Goal: Transaction & Acquisition: Purchase product/service

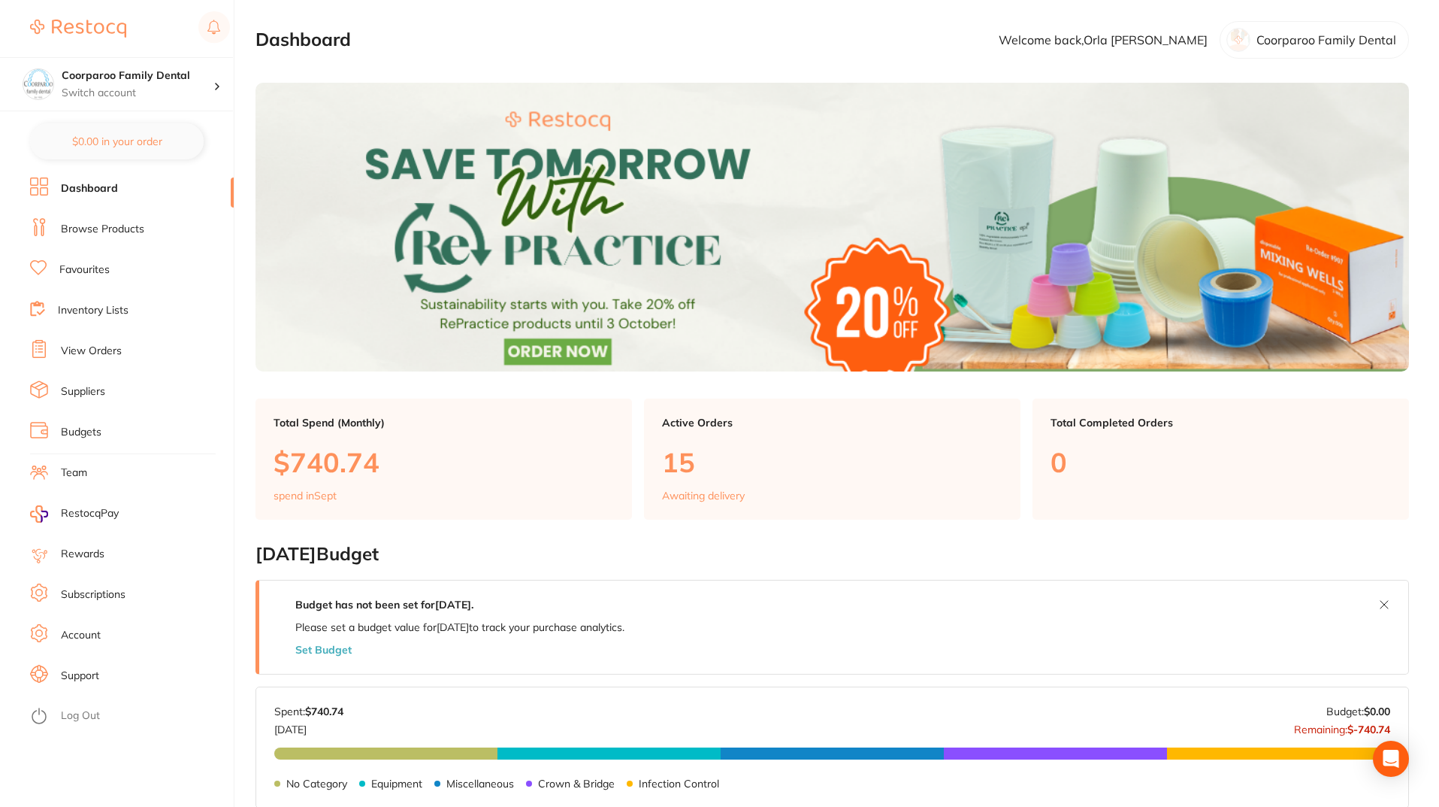
click at [153, 225] on li "Browse Products" at bounding box center [132, 229] width 204 height 23
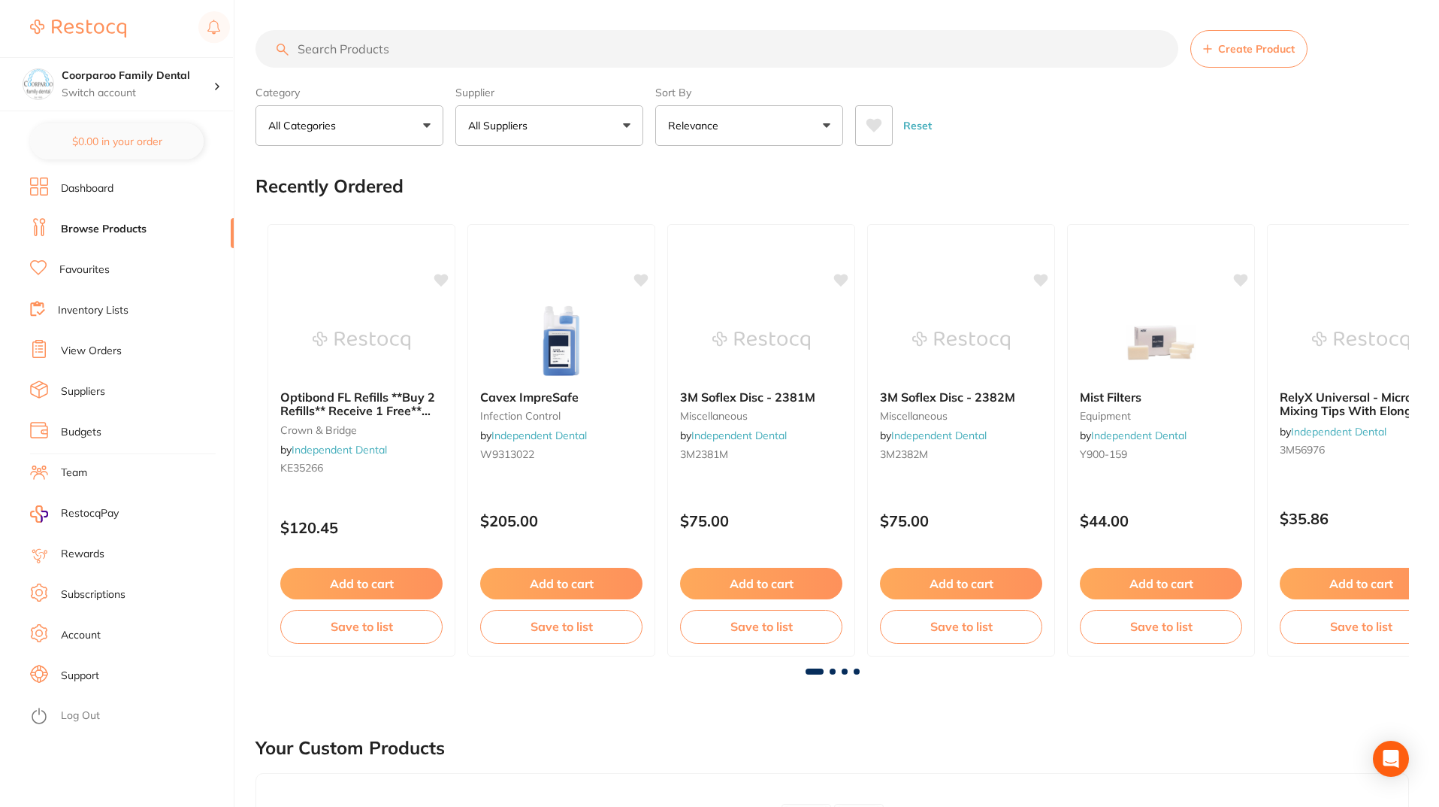
click at [439, 47] on input "search" at bounding box center [717, 49] width 923 height 38
type input "xylimelts"
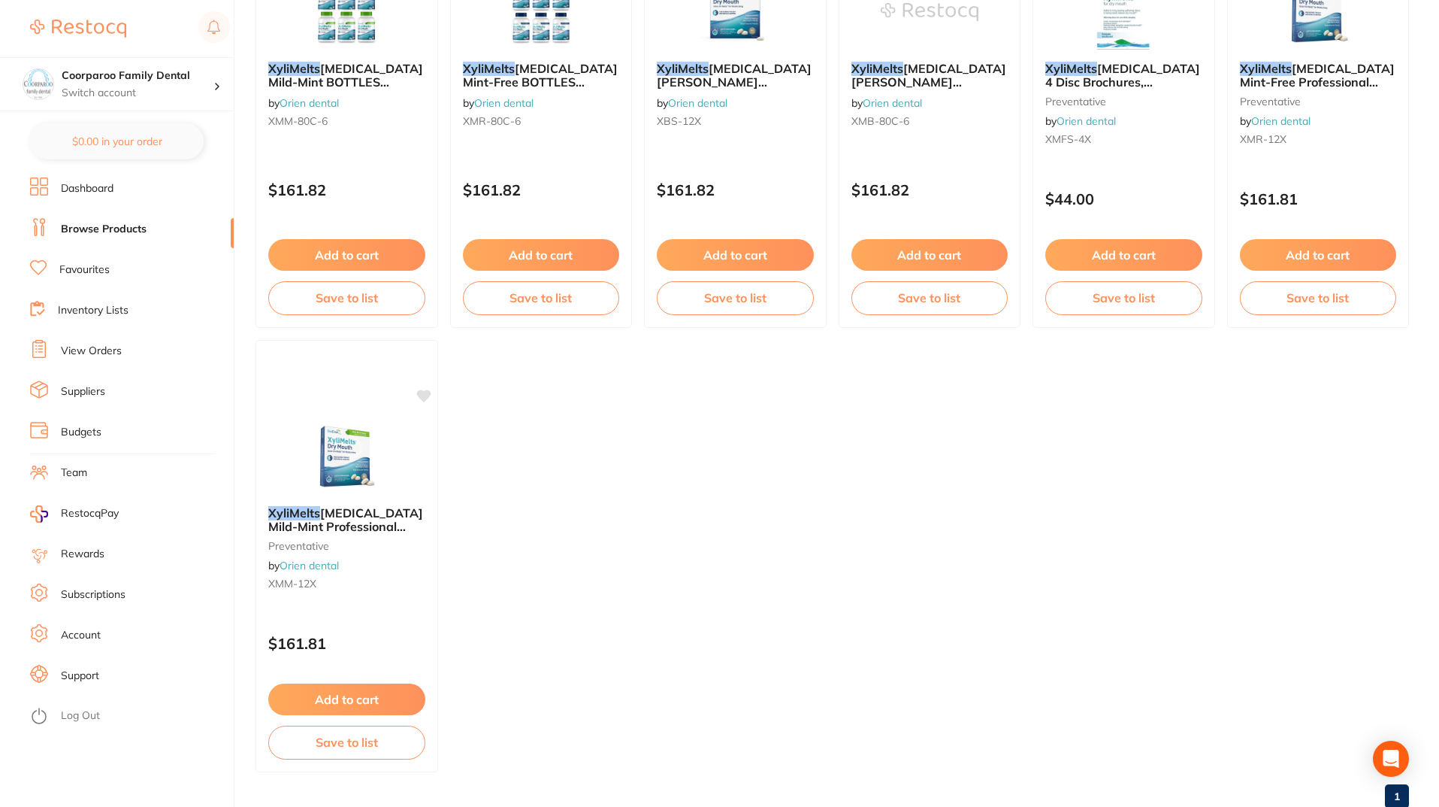
scroll to position [360, 0]
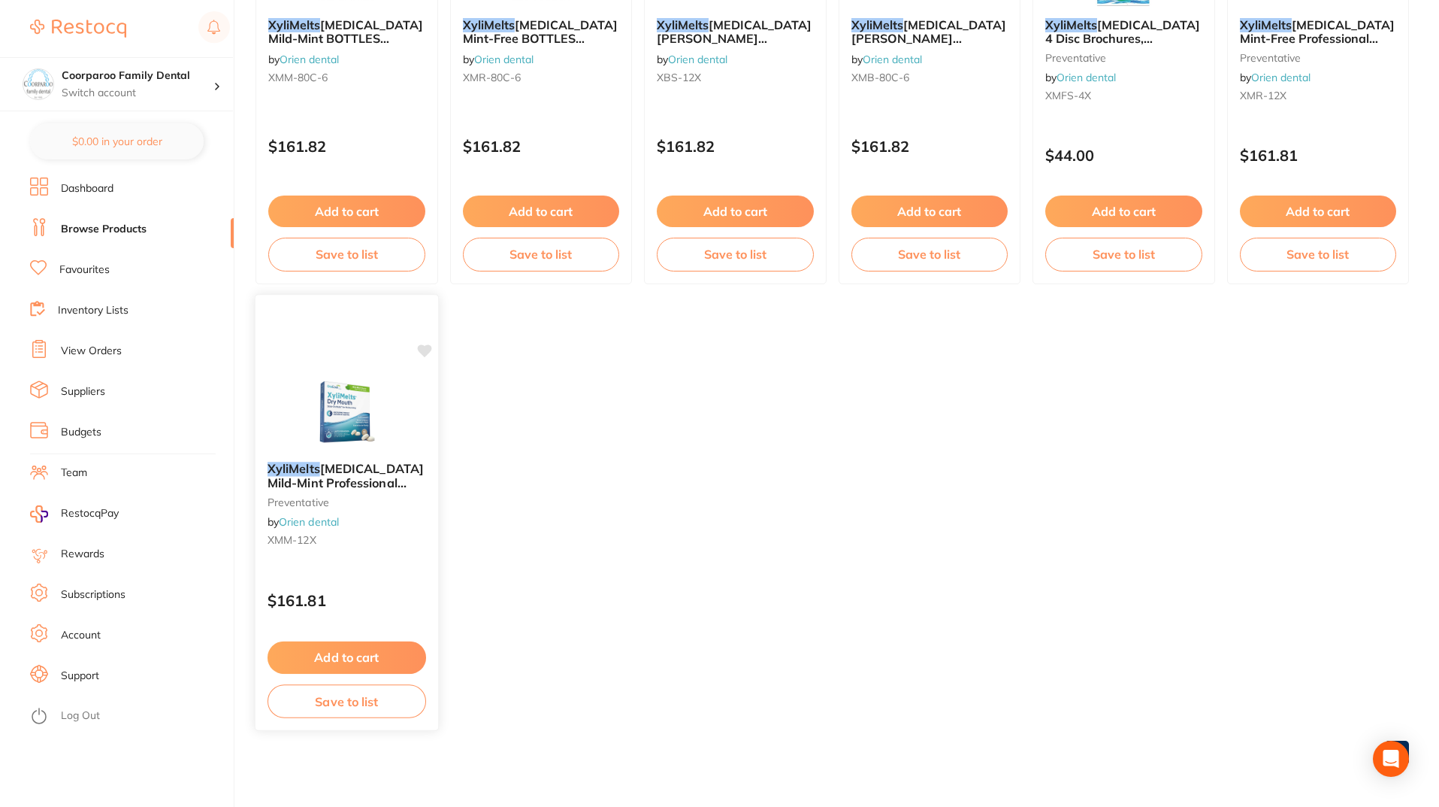
click at [395, 661] on button "Add to cart" at bounding box center [347, 657] width 159 height 32
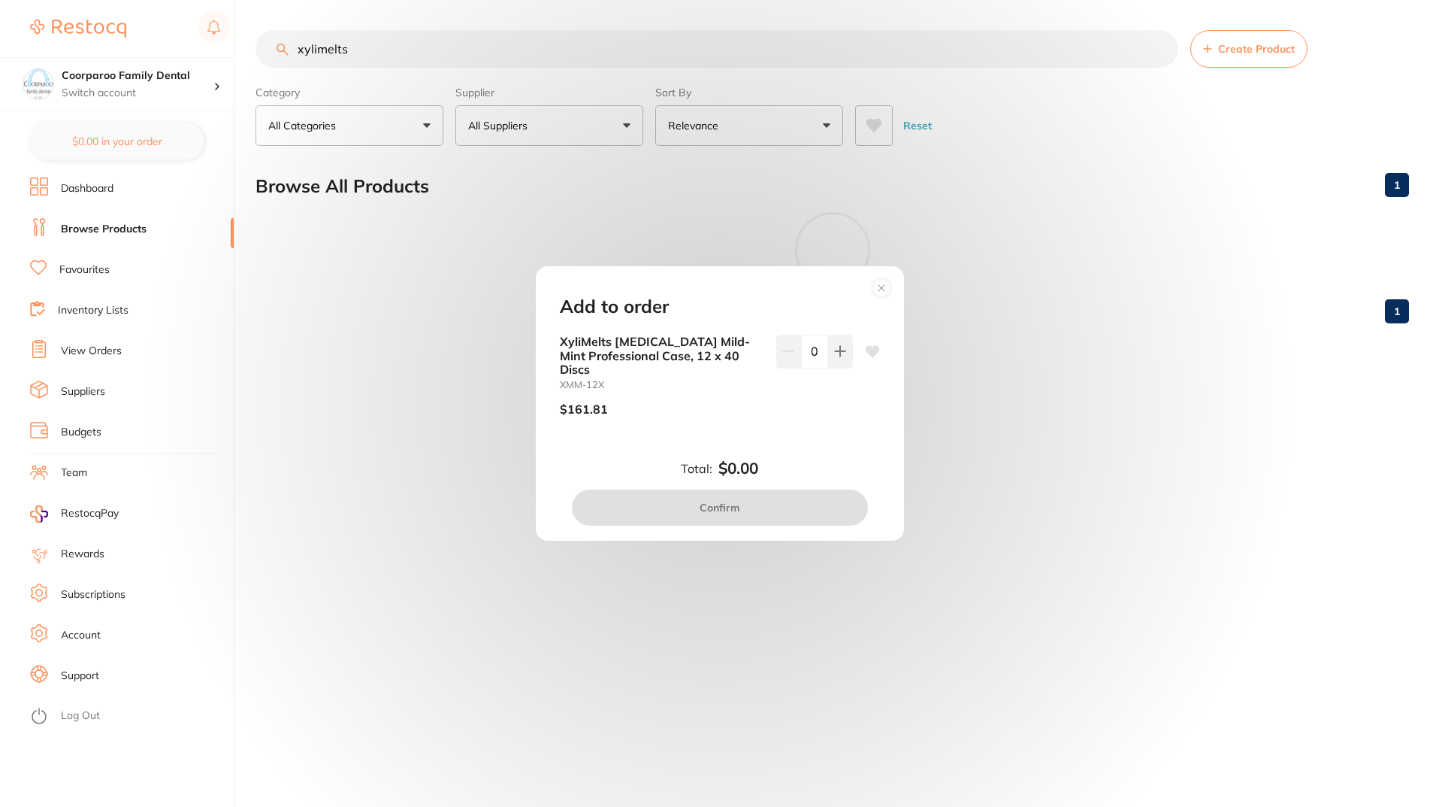
scroll to position [0, 0]
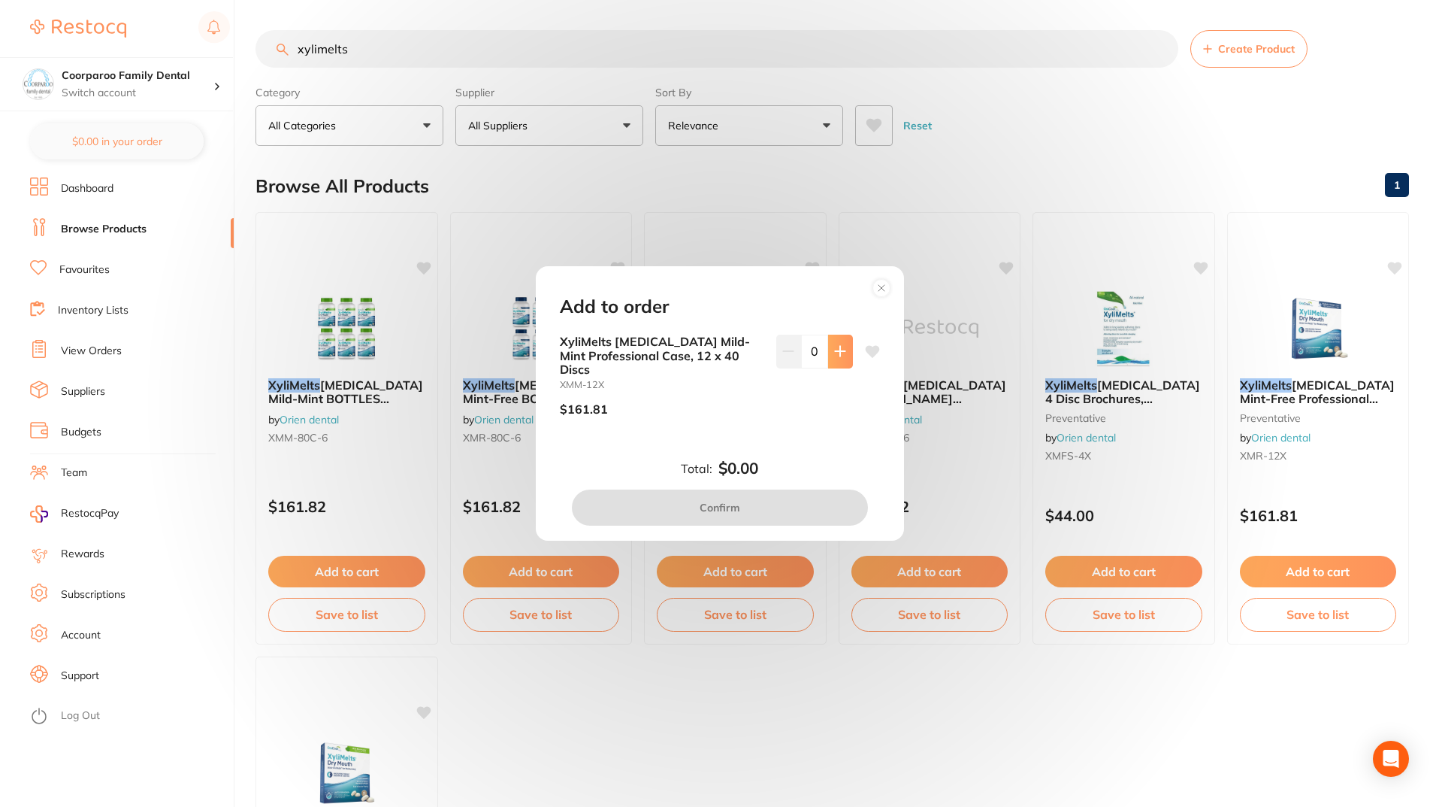
click at [834, 357] on icon at bounding box center [840, 351] width 12 height 12
type input "1"
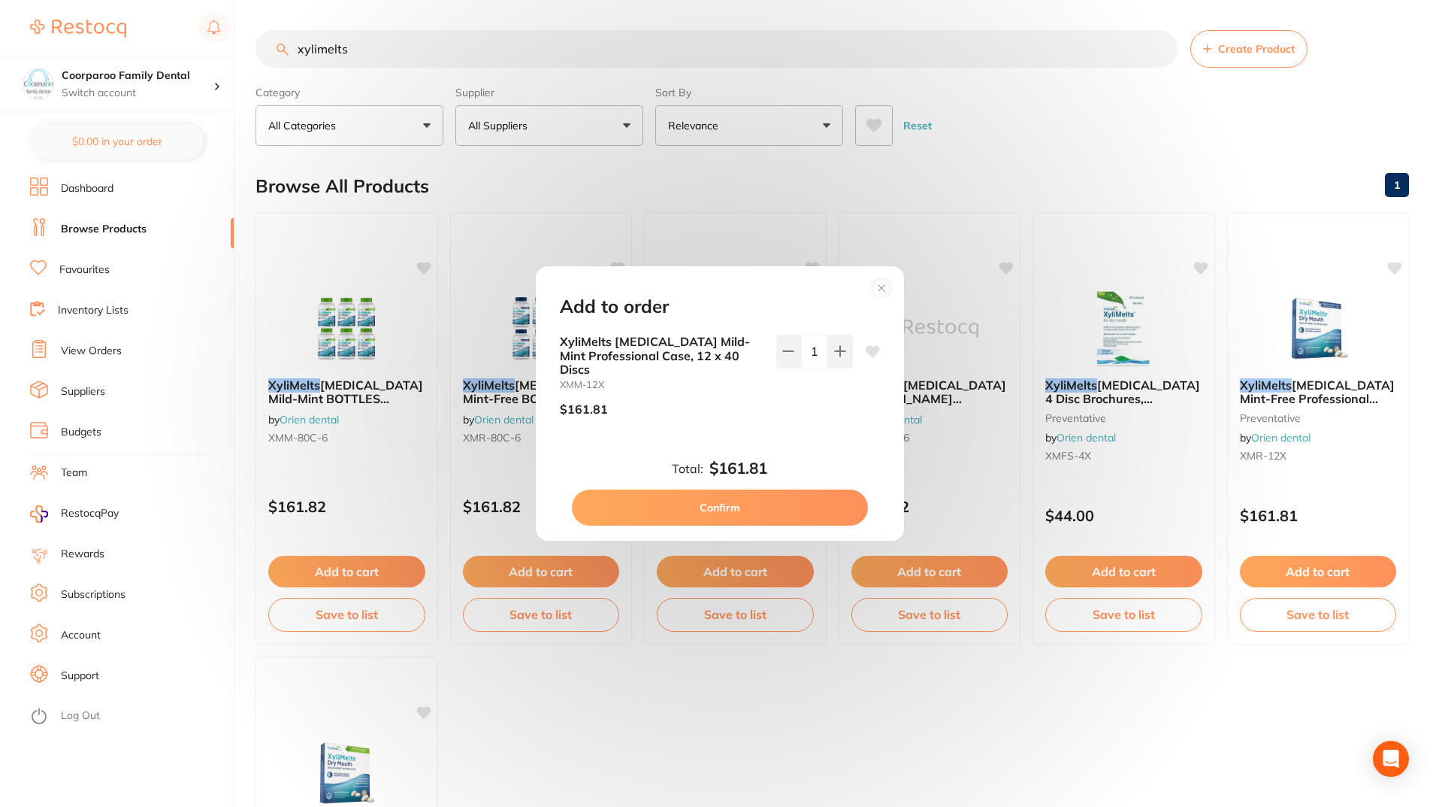
click at [774, 489] on button "Confirm" at bounding box center [720, 507] width 296 height 36
checkbox input "false"
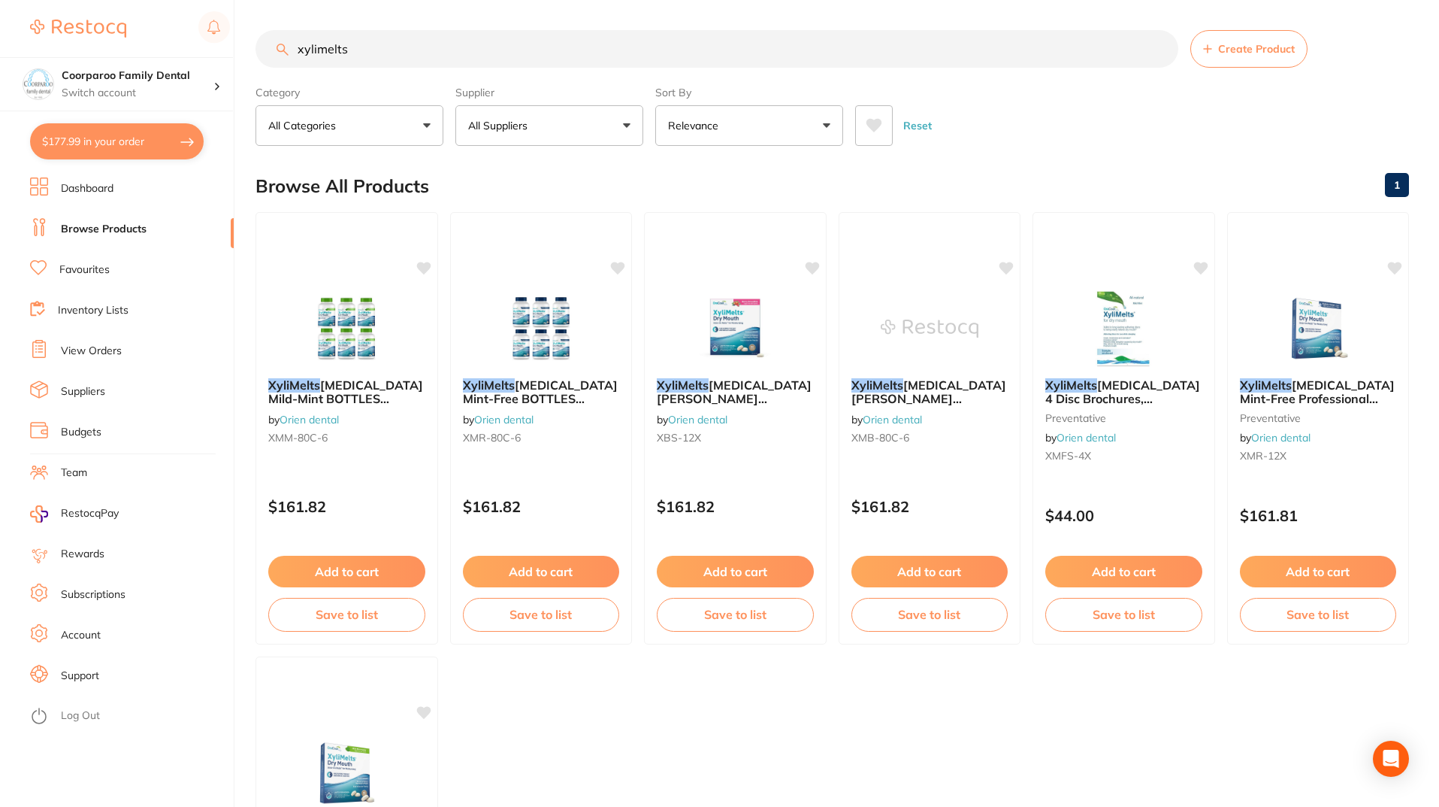
drag, startPoint x: 379, startPoint y: 50, endPoint x: 77, endPoint y: 24, distance: 303.3
click at [77, 24] on div "$177.99 Coorparoo Family Dental Switch account Coorparoo Family Dental $177.99 …" at bounding box center [719, 403] width 1439 height 807
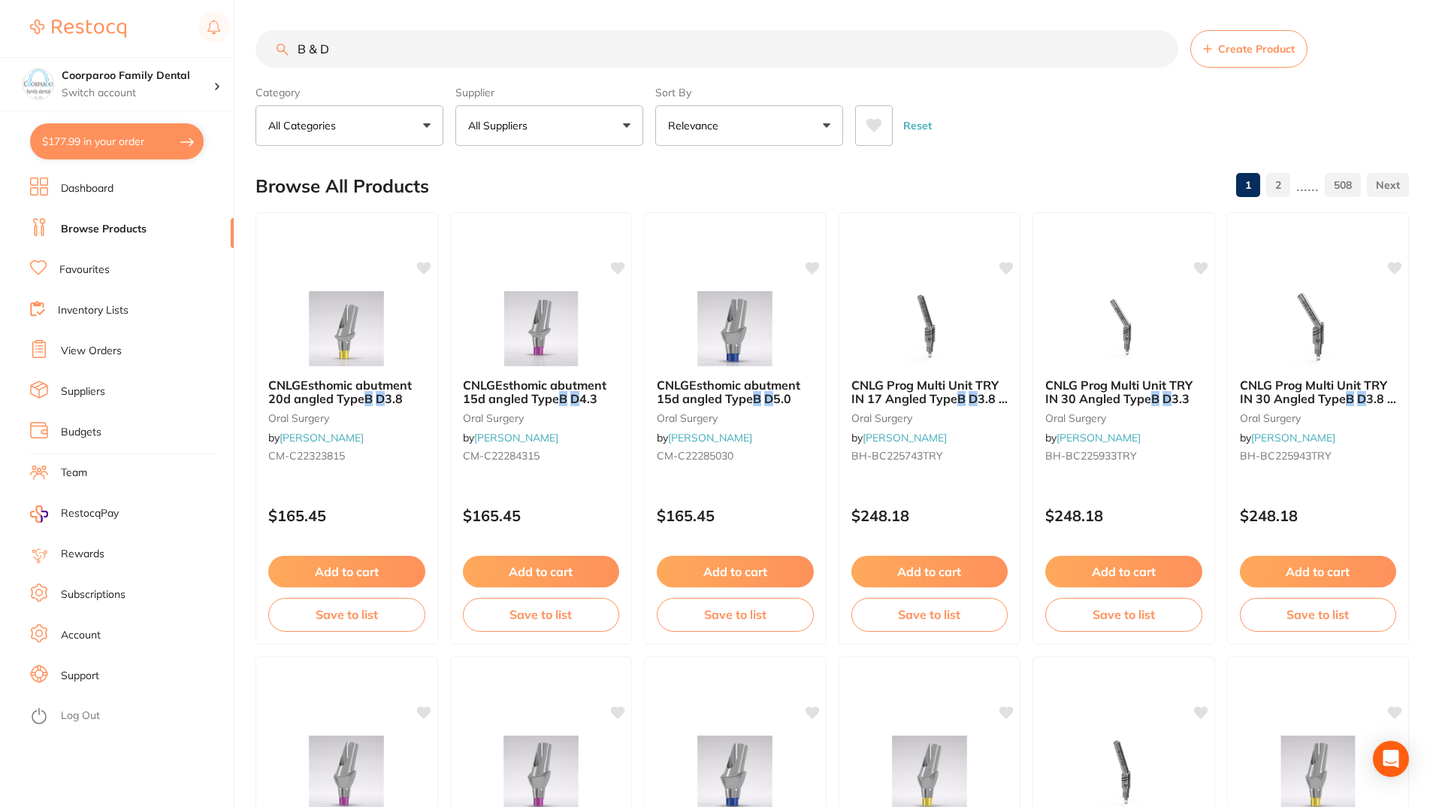
click at [414, 39] on input "B & D" at bounding box center [717, 49] width 923 height 38
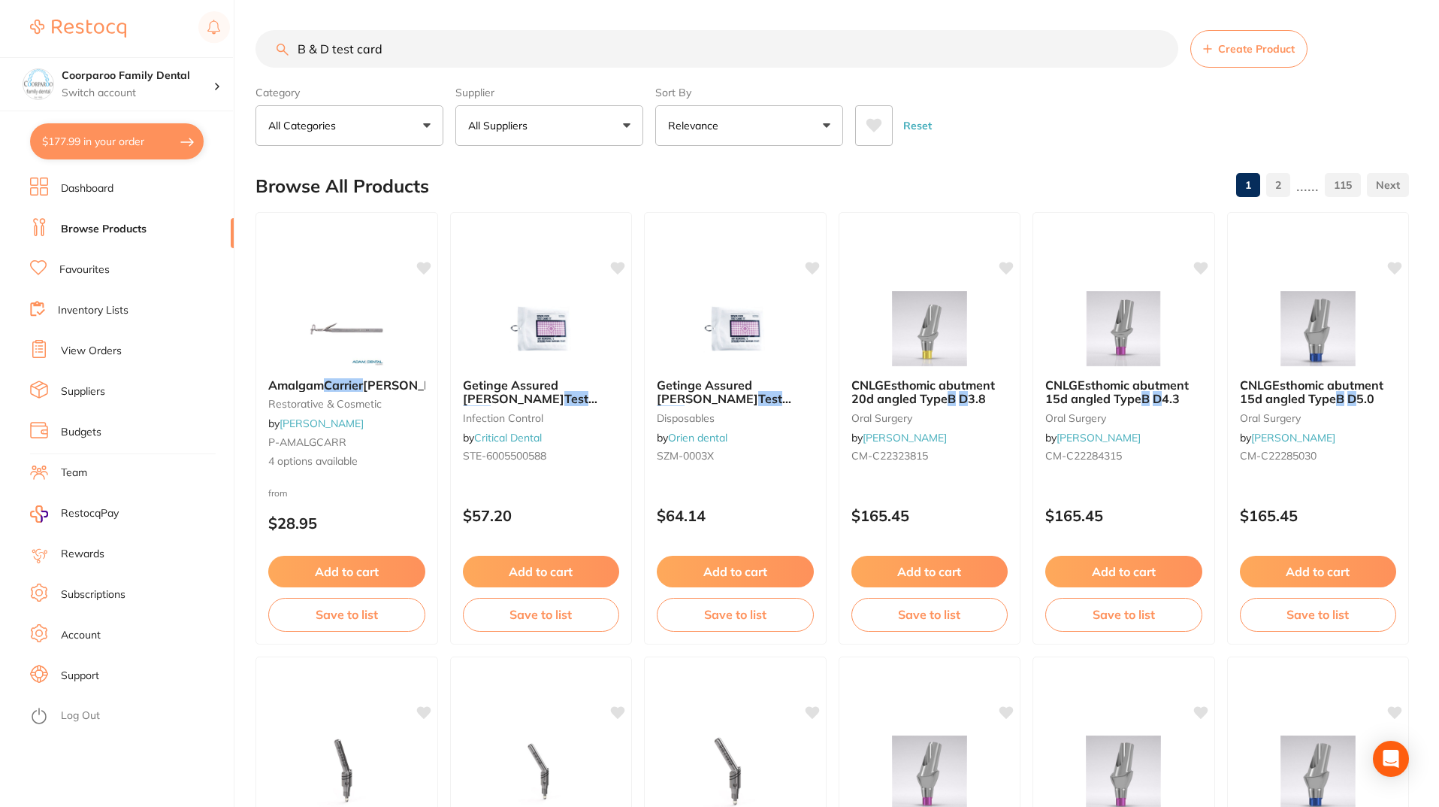
drag, startPoint x: 394, startPoint y: 54, endPoint x: 0, endPoint y: 54, distance: 393.9
click at [0, 54] on div "$177.99 Coorparoo Family Dental Switch account Coorparoo Family Dental $177.99 …" at bounding box center [719, 403] width 1439 height 807
type input "gojo"
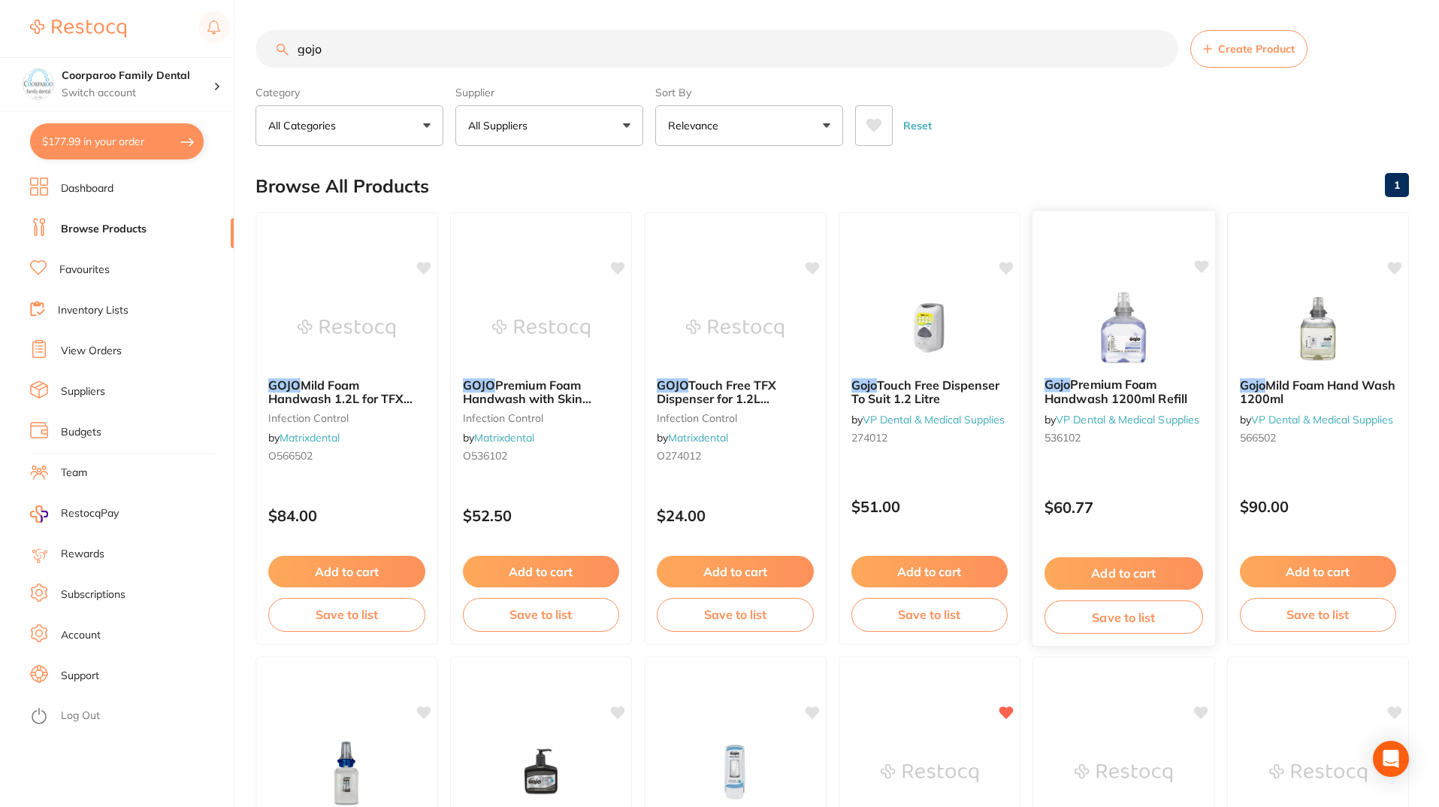
click at [1109, 327] on img at bounding box center [1124, 327] width 98 height 76
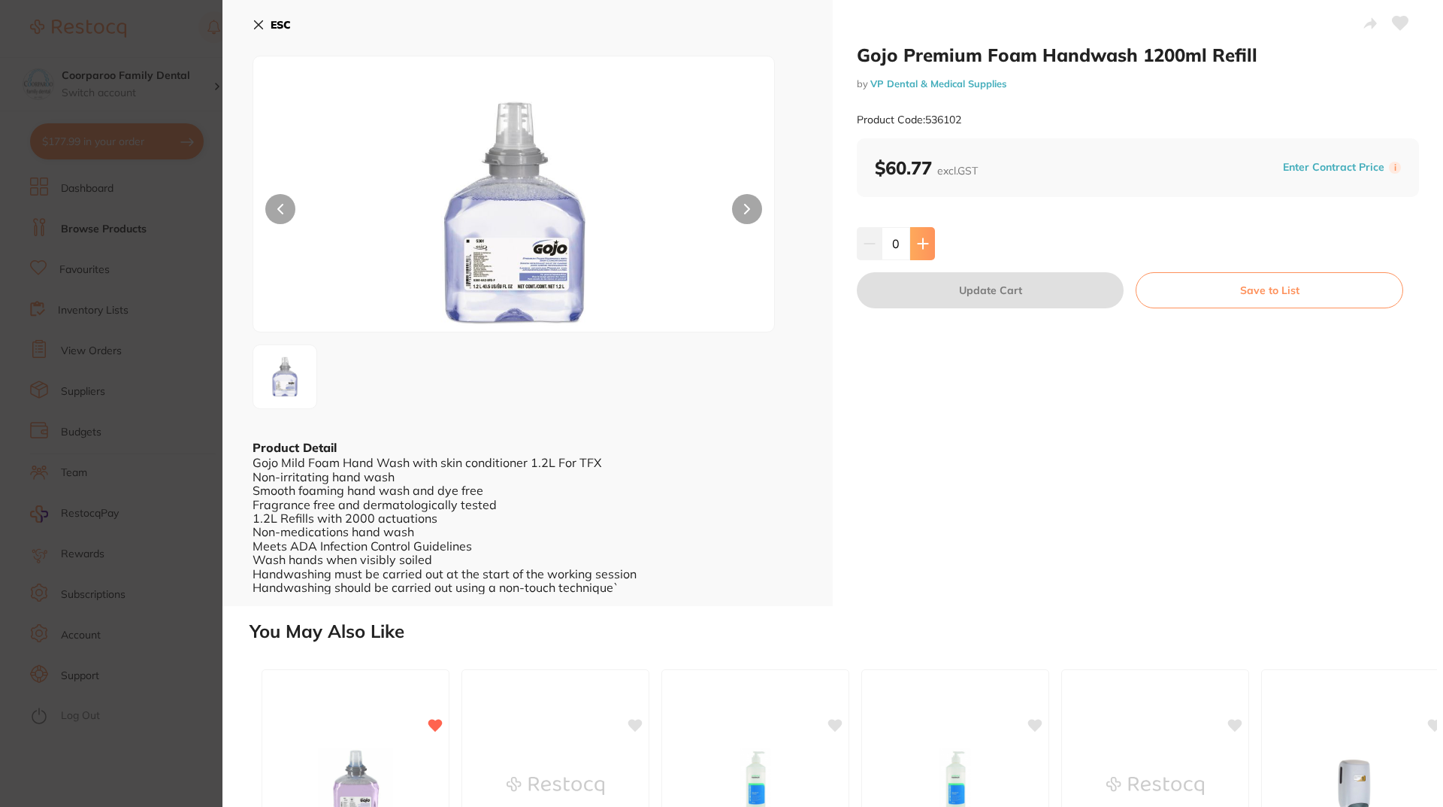
click at [926, 248] on icon at bounding box center [923, 244] width 12 height 12
type input "1"
click at [958, 294] on button "Update Cart" at bounding box center [990, 290] width 267 height 36
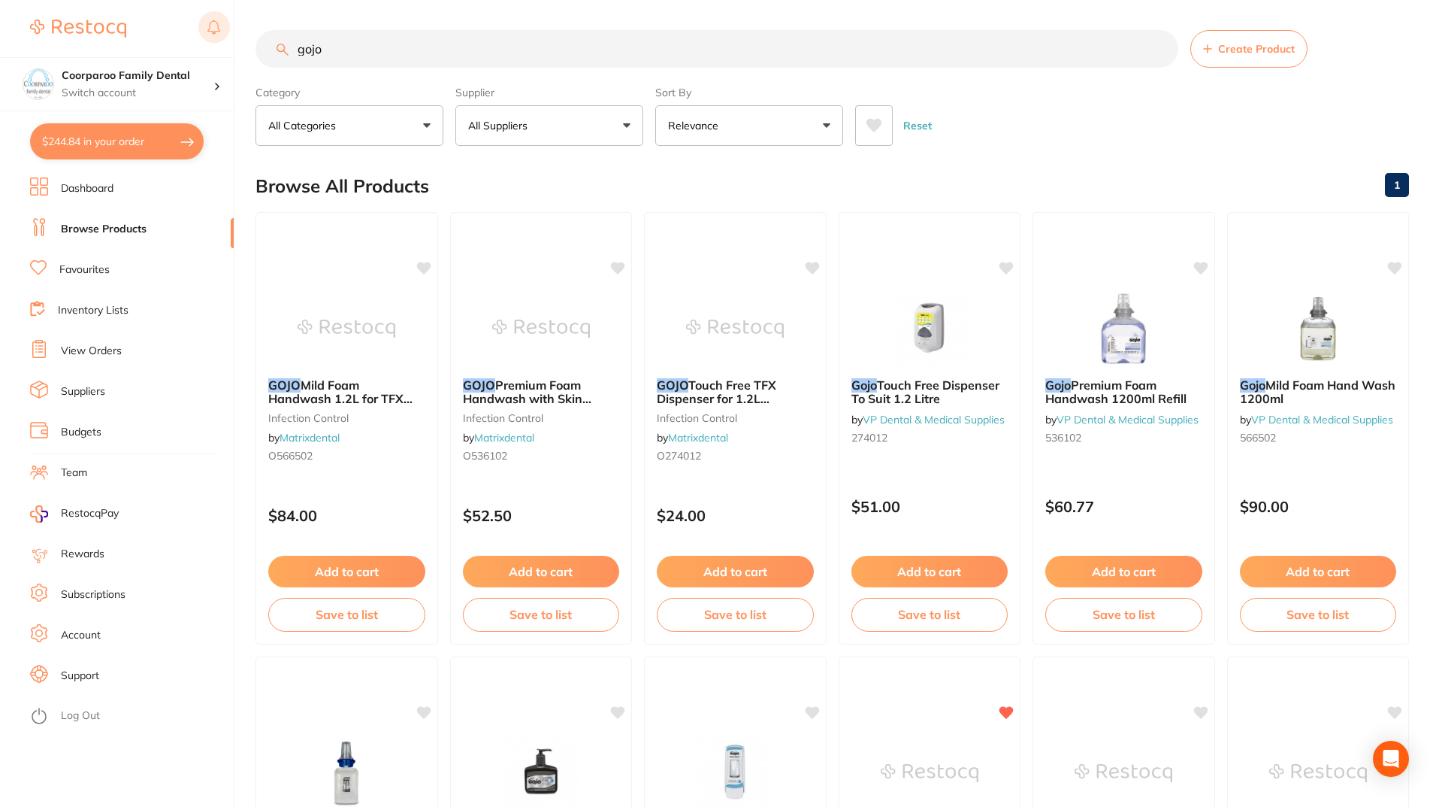
drag, startPoint x: 390, startPoint y: 47, endPoint x: 203, endPoint y: 35, distance: 187.5
click at [203, 35] on div "$244.84 Coorparoo Family Dental Switch account Coorparoo Family Dental $244.84 …" at bounding box center [719, 403] width 1439 height 807
paste input "[PFLMSH-S-PK]"
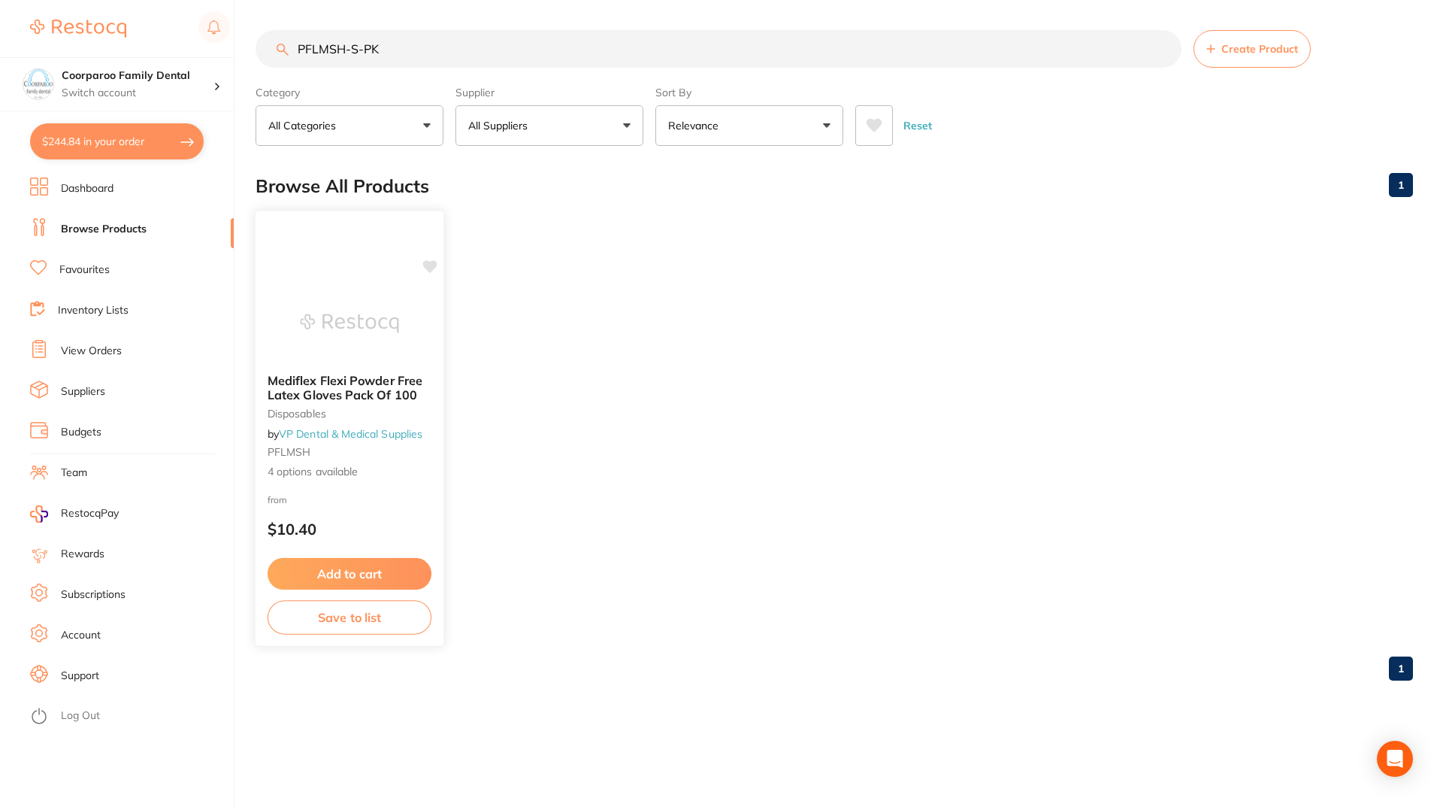
type input "PFLMSH-S-PK"
click at [408, 574] on button "Add to cart" at bounding box center [350, 574] width 164 height 32
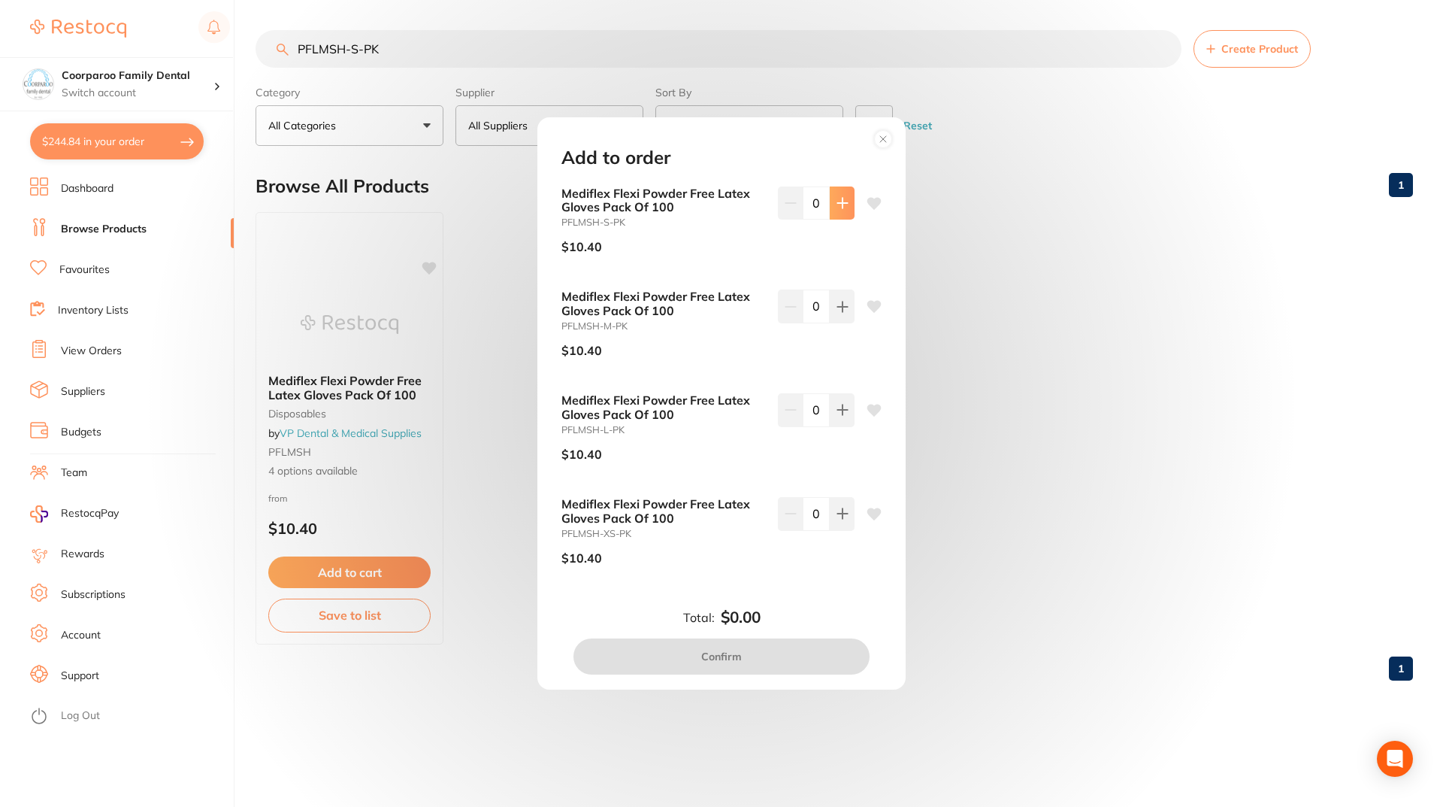
click at [837, 203] on icon at bounding box center [842, 203] width 10 height 10
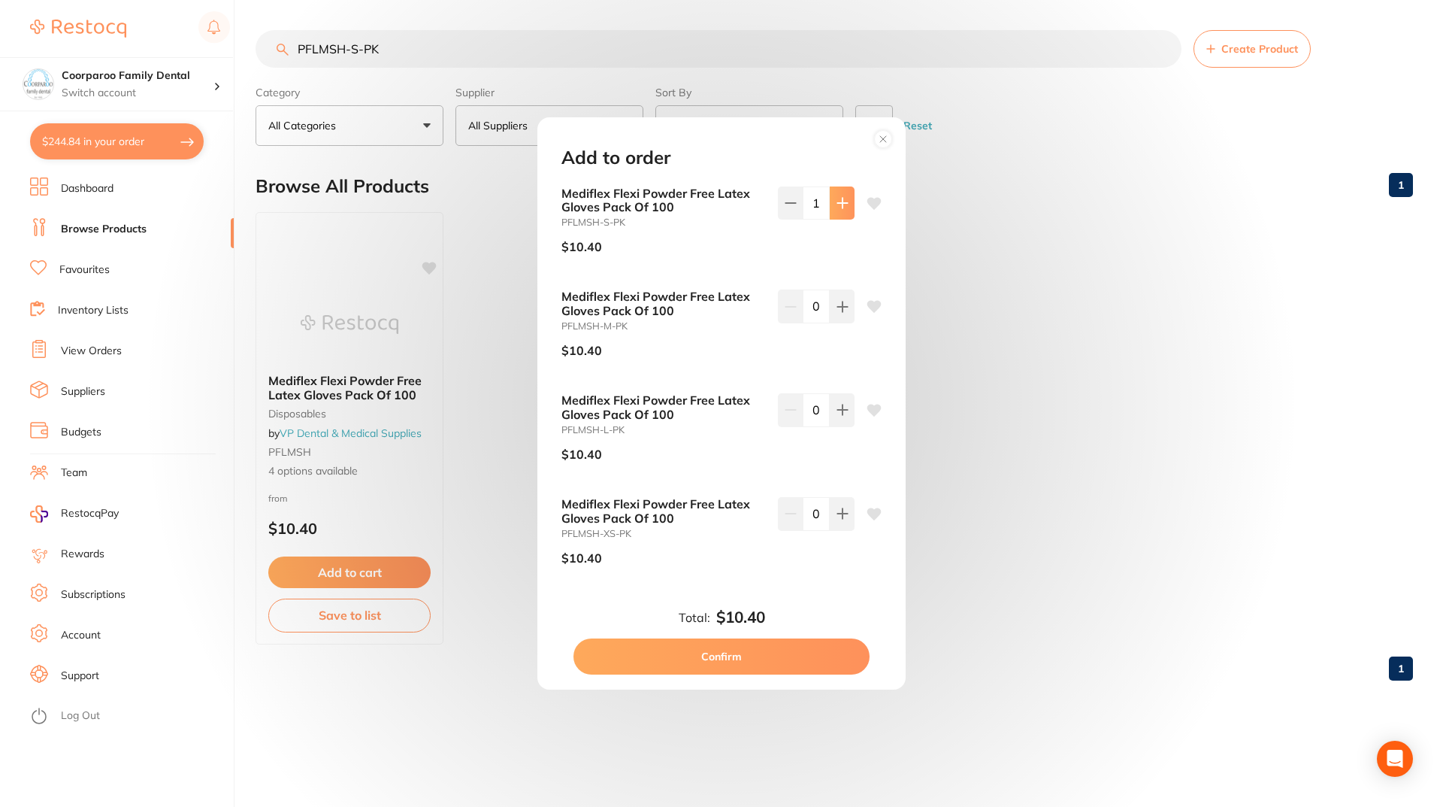
click at [837, 203] on icon at bounding box center [842, 203] width 10 height 10
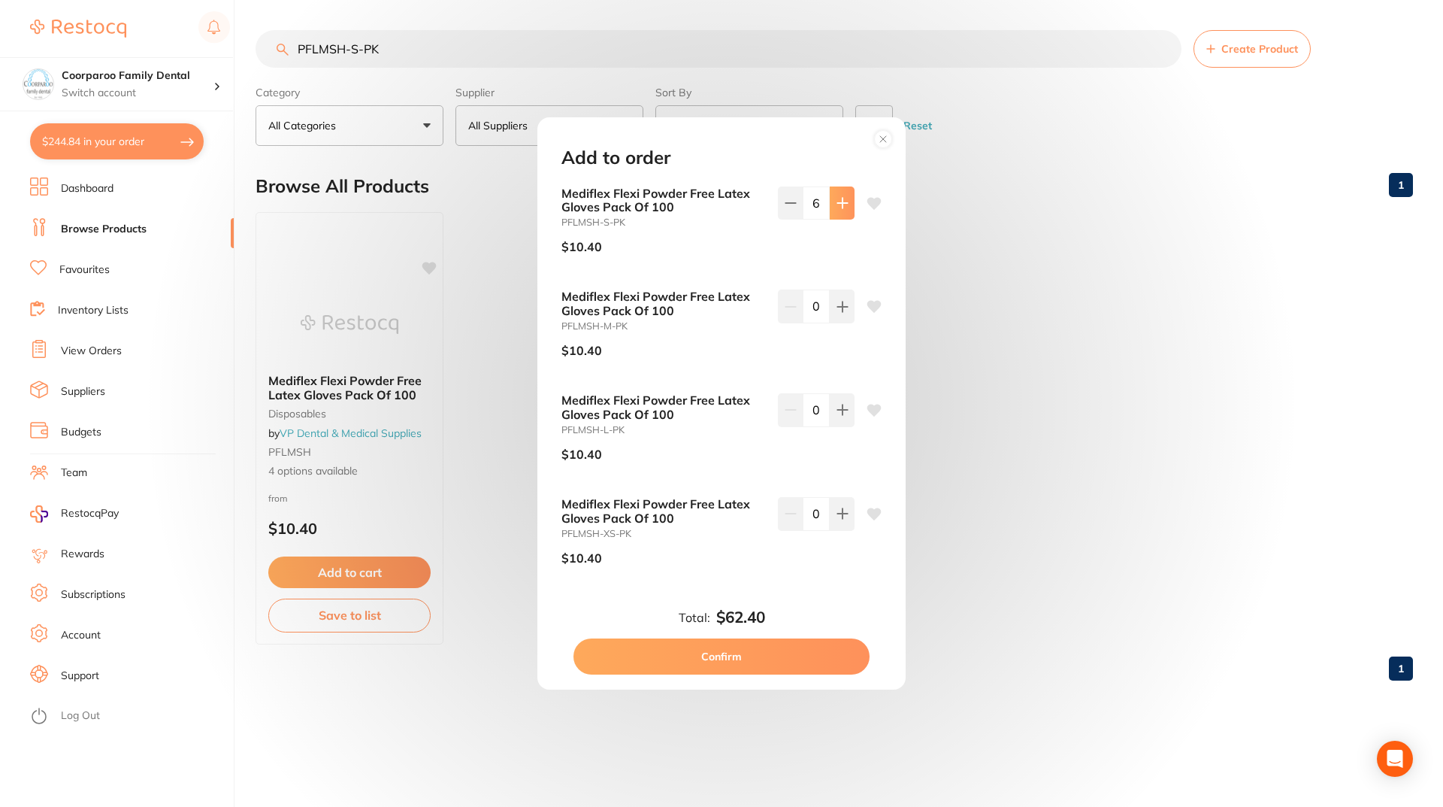
click at [837, 203] on icon at bounding box center [842, 203] width 10 height 10
click at [837, 204] on icon at bounding box center [843, 203] width 12 height 12
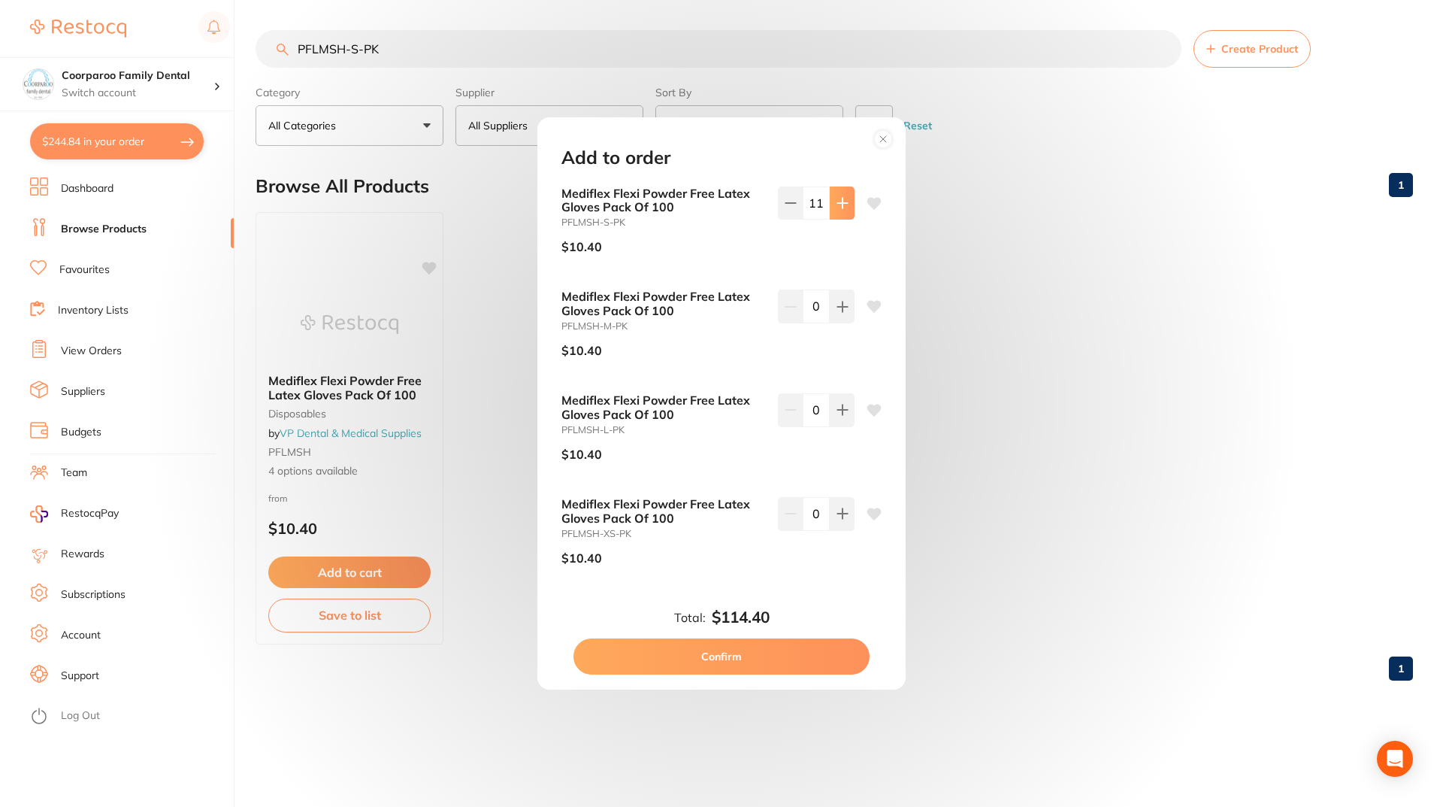
click at [837, 204] on icon at bounding box center [843, 203] width 12 height 12
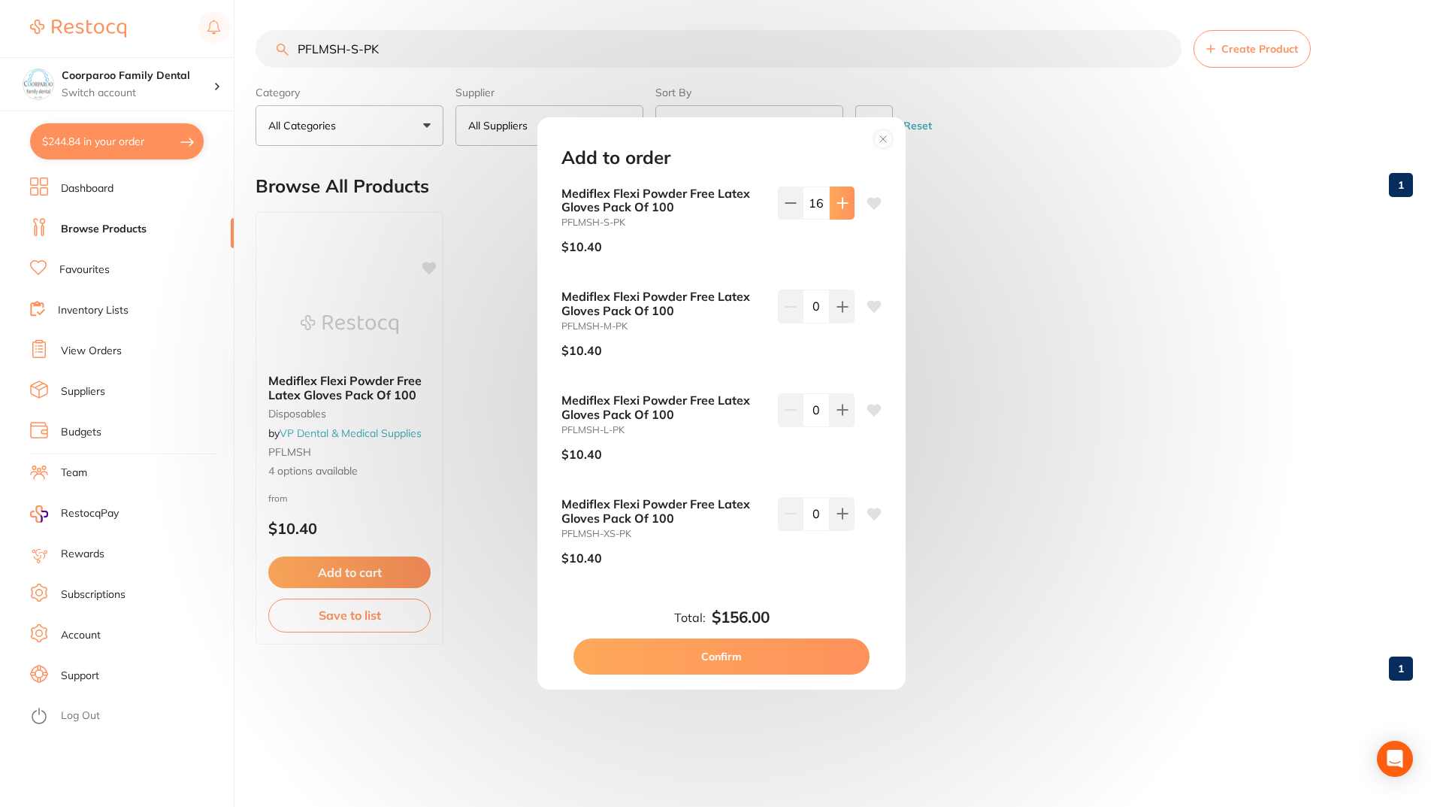
click at [837, 204] on icon at bounding box center [843, 203] width 12 height 12
type input "20"
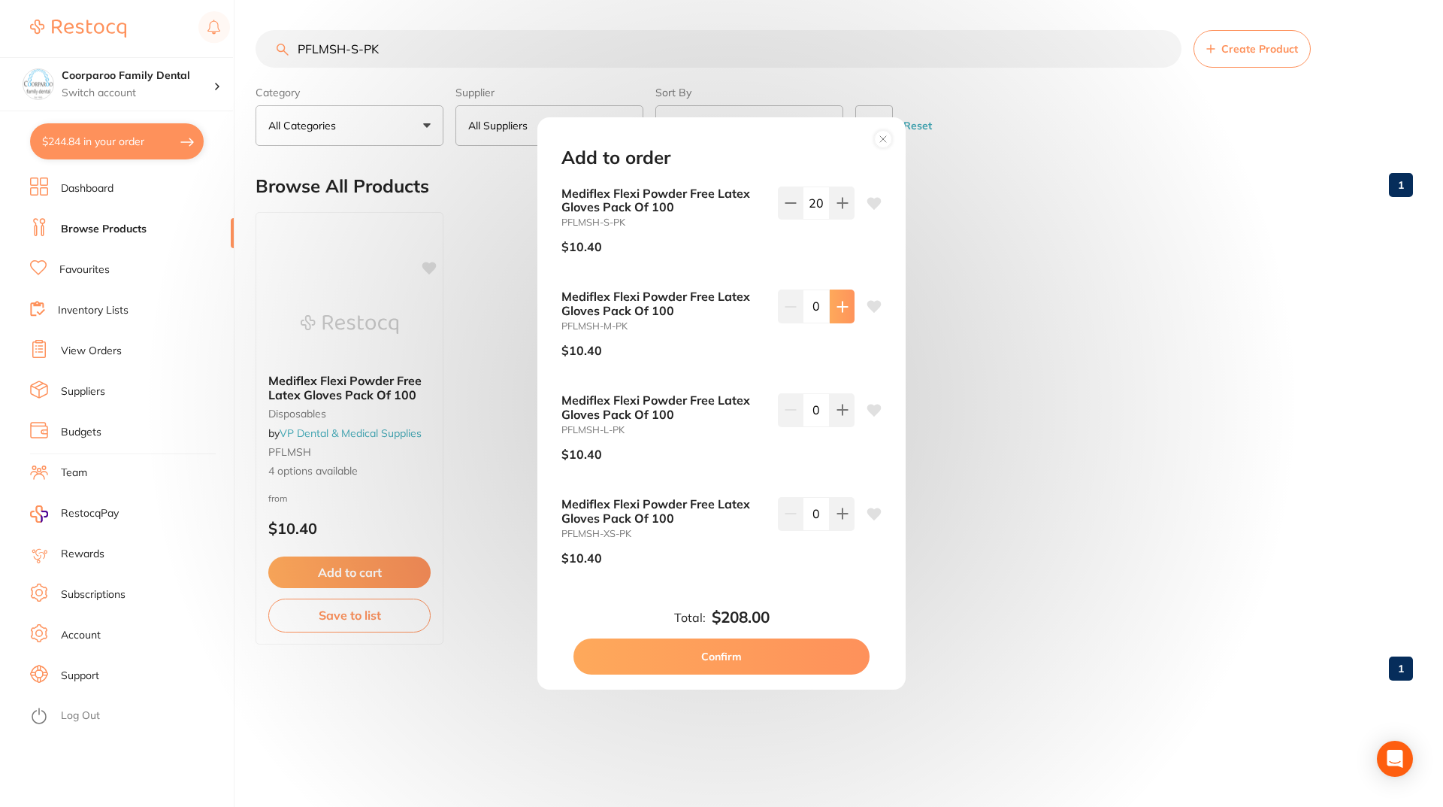
click at [839, 304] on icon at bounding box center [842, 306] width 10 height 10
click at [838, 308] on icon at bounding box center [842, 306] width 10 height 10
click at [839, 310] on icon at bounding box center [842, 306] width 10 height 10
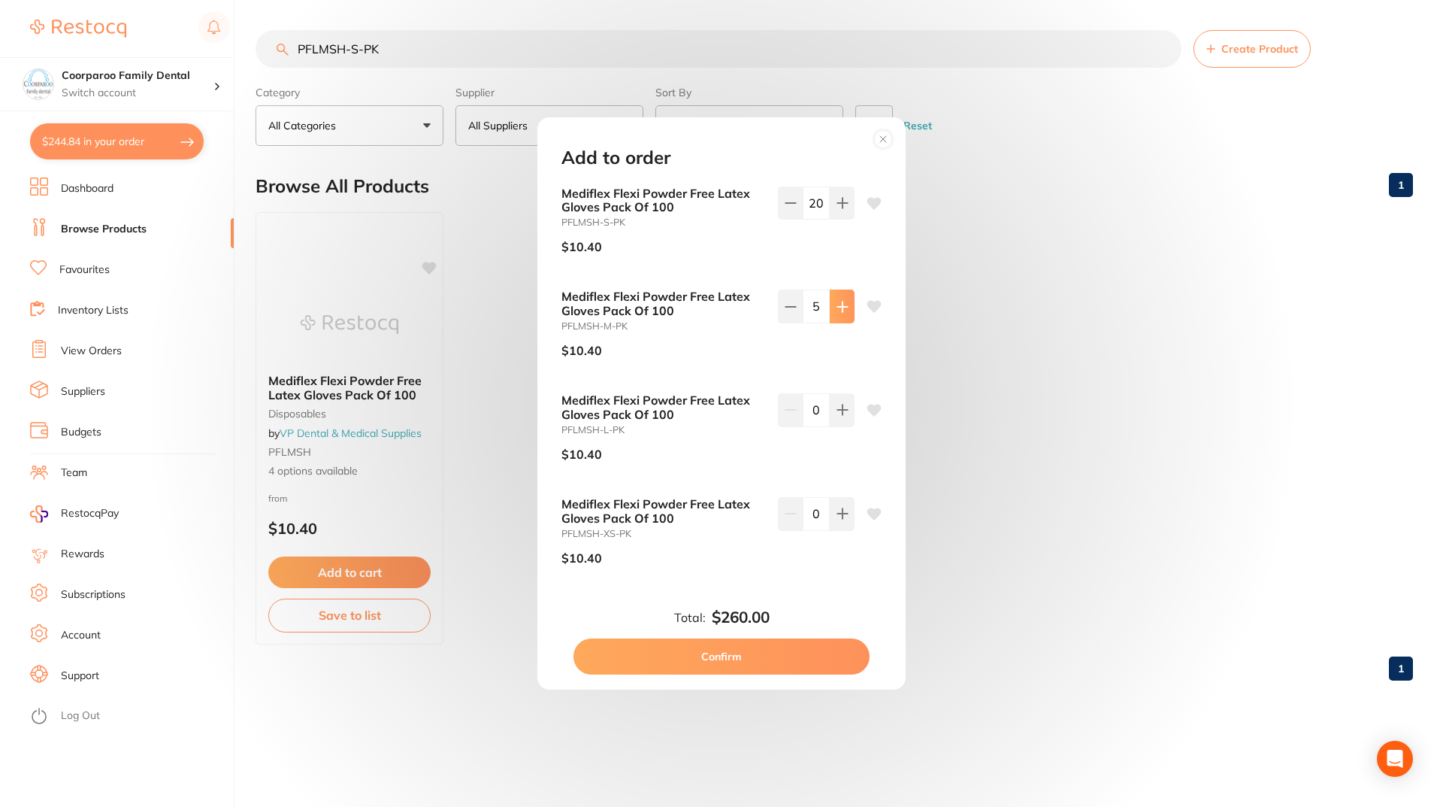
click at [839, 310] on icon at bounding box center [842, 306] width 10 height 10
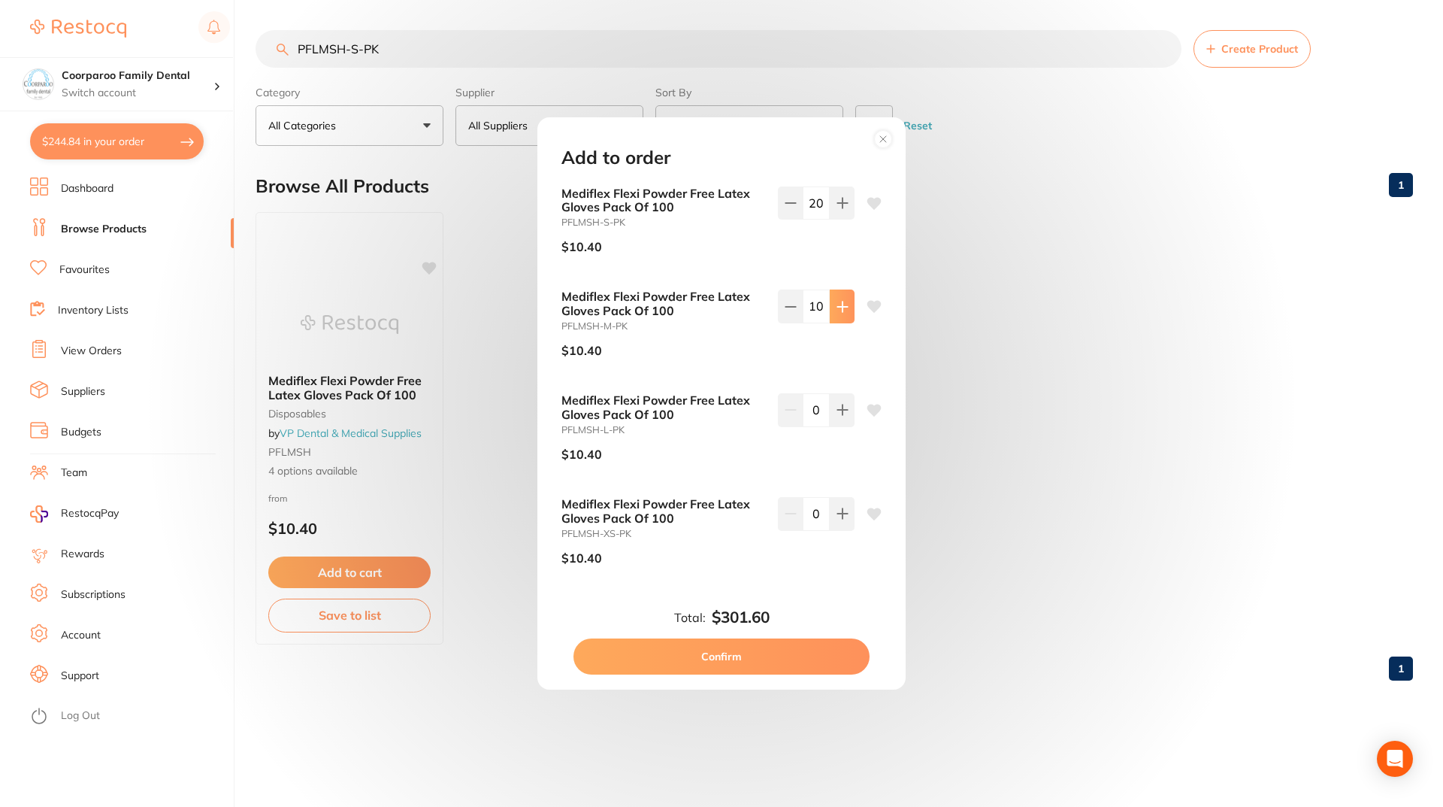
click at [839, 310] on icon at bounding box center [842, 306] width 10 height 10
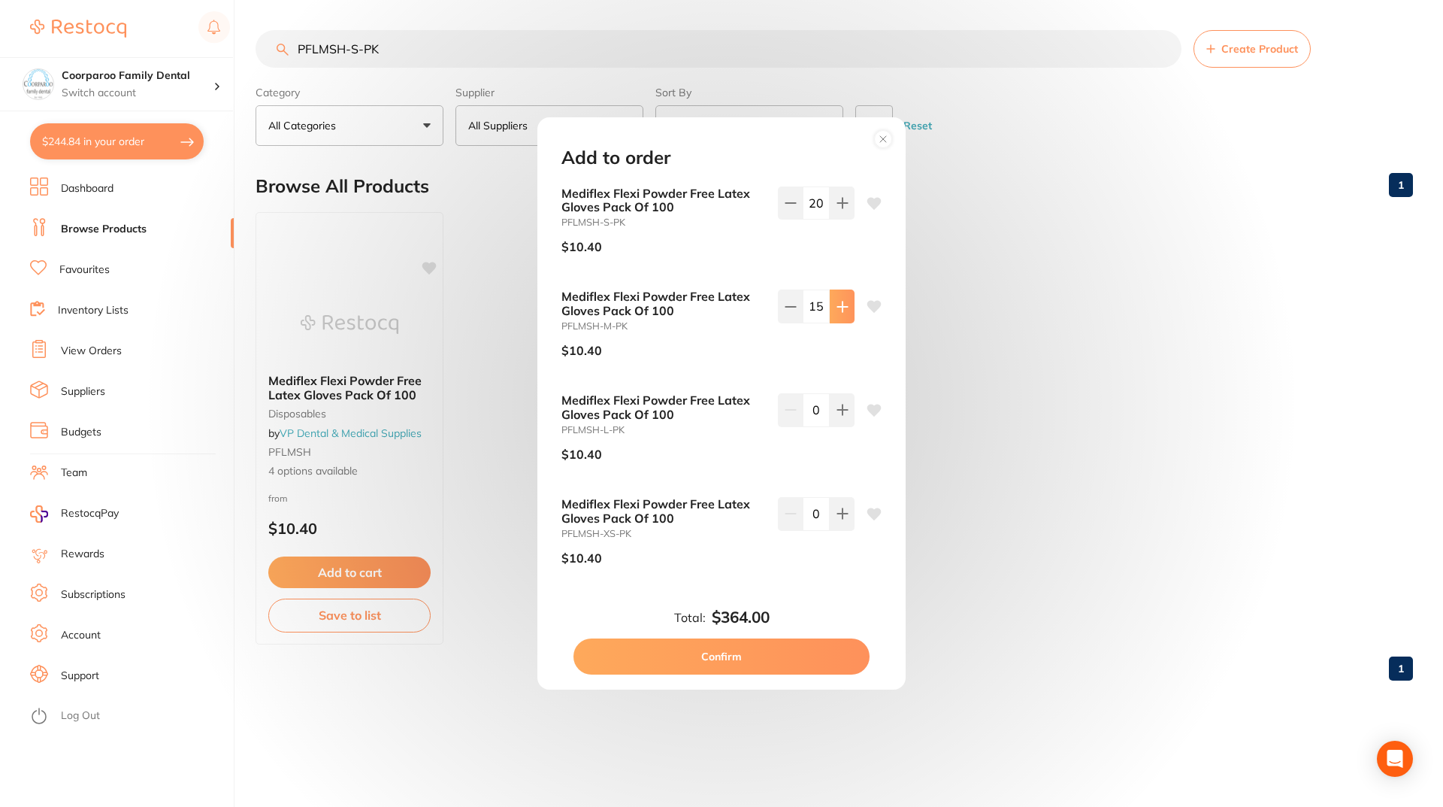
click at [839, 310] on icon at bounding box center [842, 306] width 10 height 10
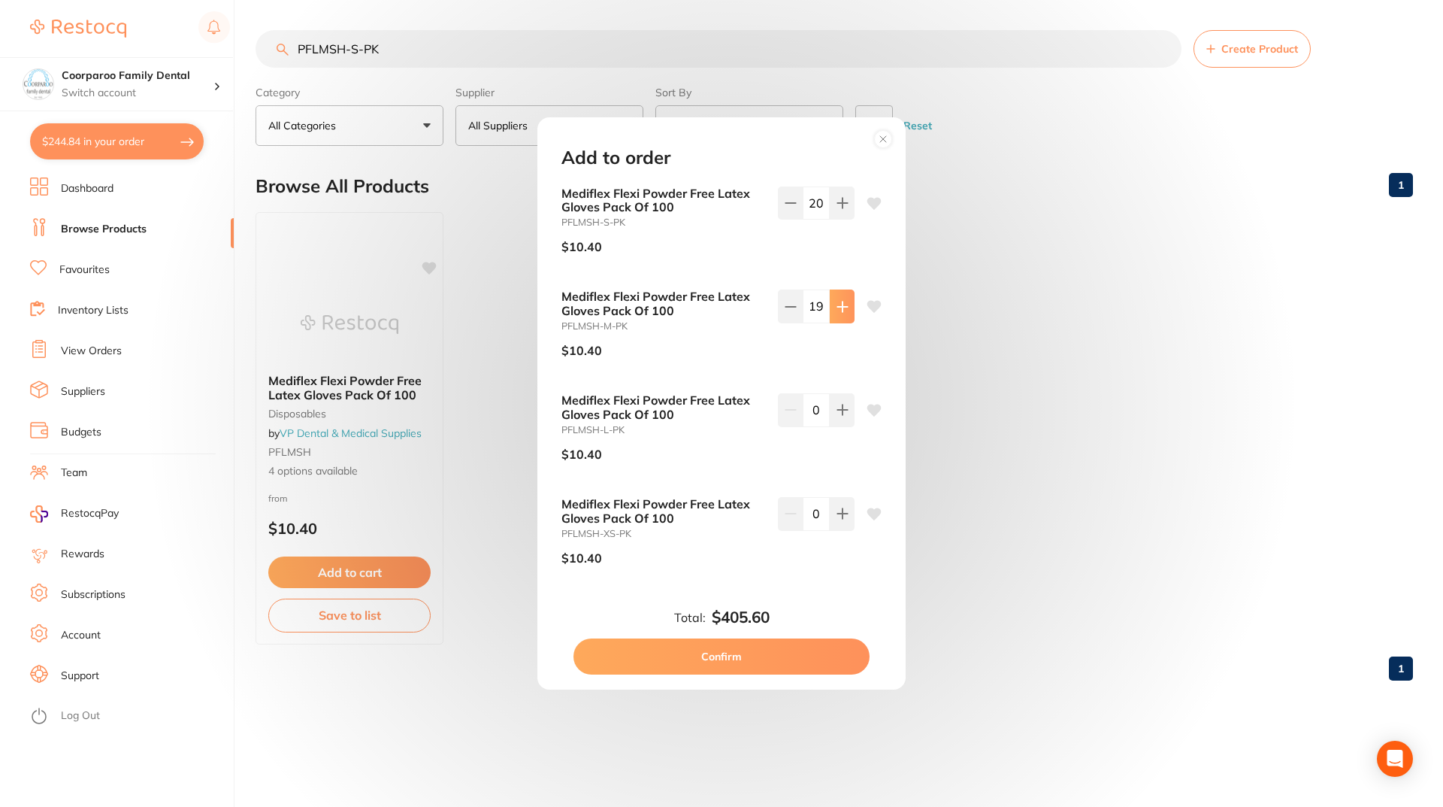
type input "20"
click at [730, 655] on button "Confirm" at bounding box center [722, 656] width 296 height 36
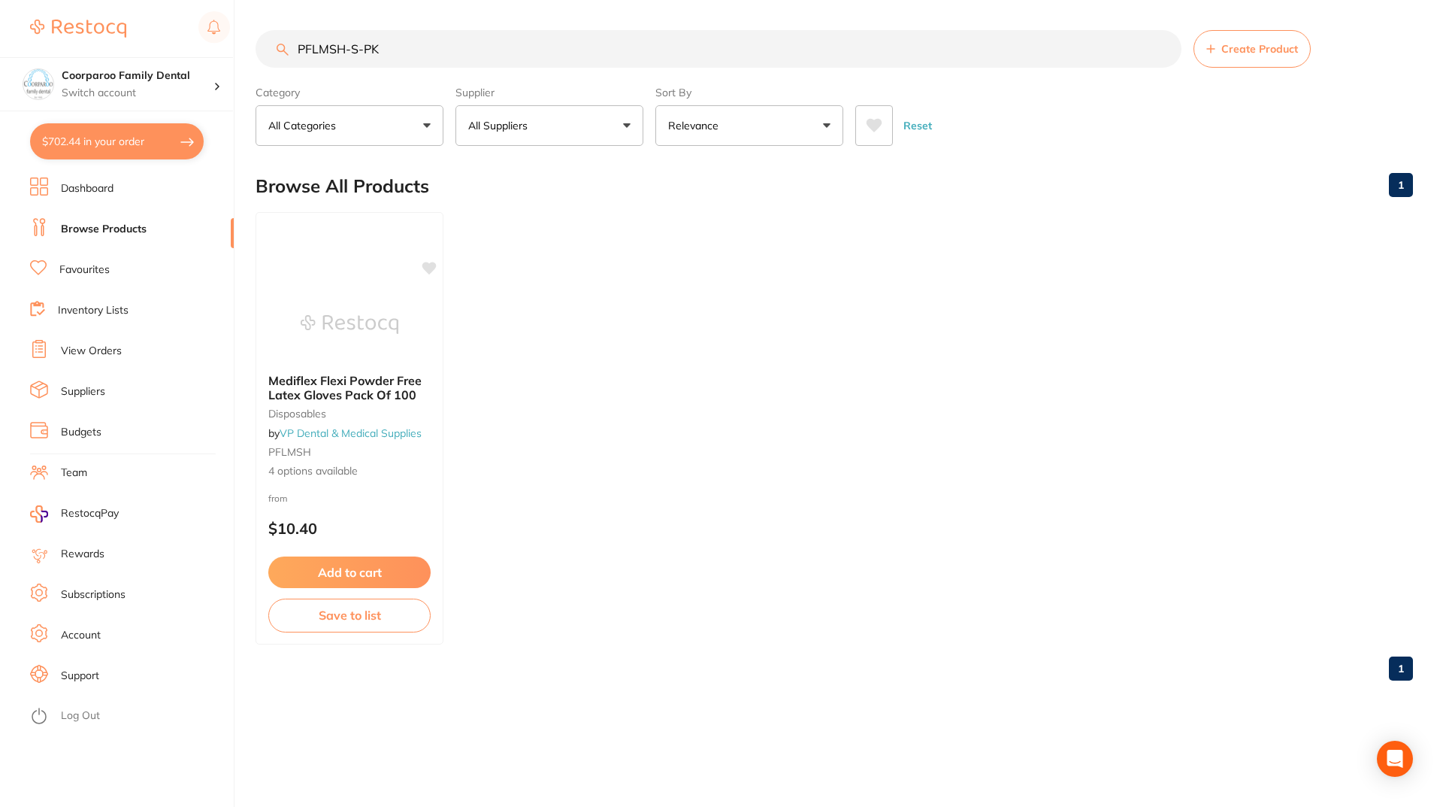
drag, startPoint x: 395, startPoint y: 45, endPoint x: 0, endPoint y: 29, distance: 395.7
click at [0, 29] on div "$702.44 Coorparoo Family Dental Switch account Coorparoo Family Dental $702.44 …" at bounding box center [721, 403] width 1443 height 807
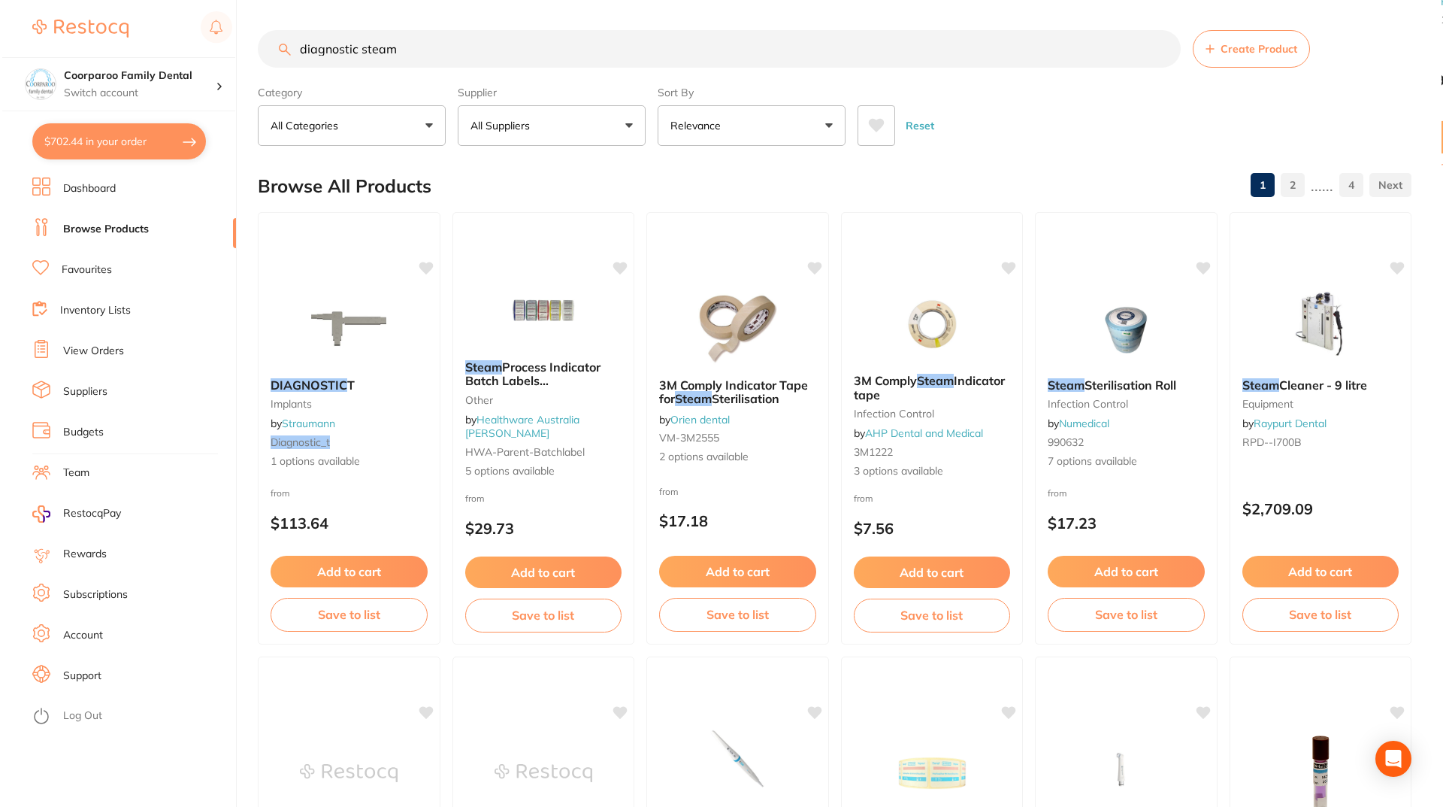
scroll to position [1, 0]
drag, startPoint x: 410, startPoint y: 57, endPoint x: 234, endPoint y: 57, distance: 176.6
click at [234, 57] on div "$702.44 Coorparoo Family Dental Switch account Coorparoo Family Dental $702.44 …" at bounding box center [719, 403] width 1439 height 807
paste input "GETAUS508"
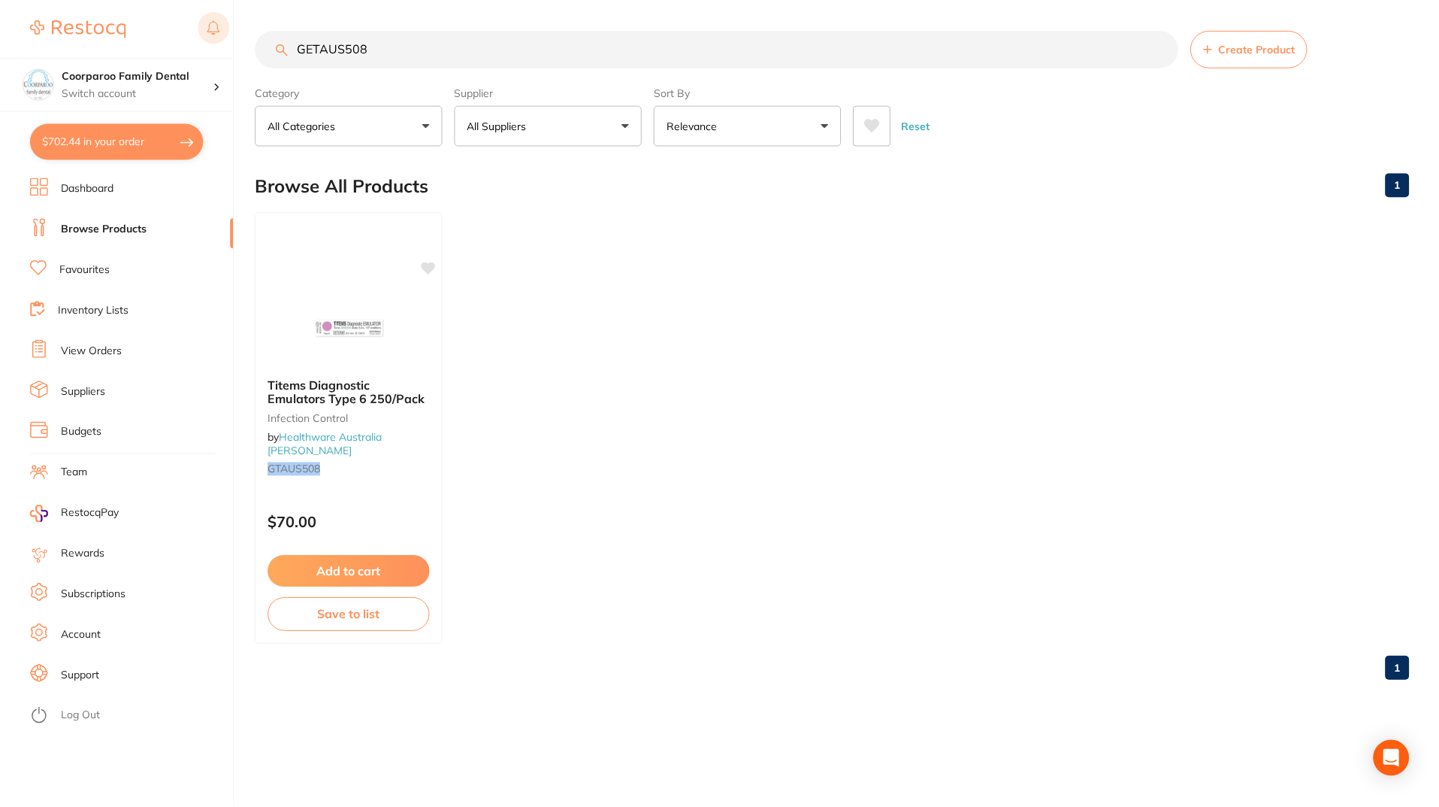
scroll to position [0, 0]
drag, startPoint x: 402, startPoint y: 48, endPoint x: 201, endPoint y: 35, distance: 201.9
click at [201, 35] on div "$702.44 Coorparoo Family Dental Switch account Coorparoo Family Dental $702.44 …" at bounding box center [721, 403] width 1443 height 807
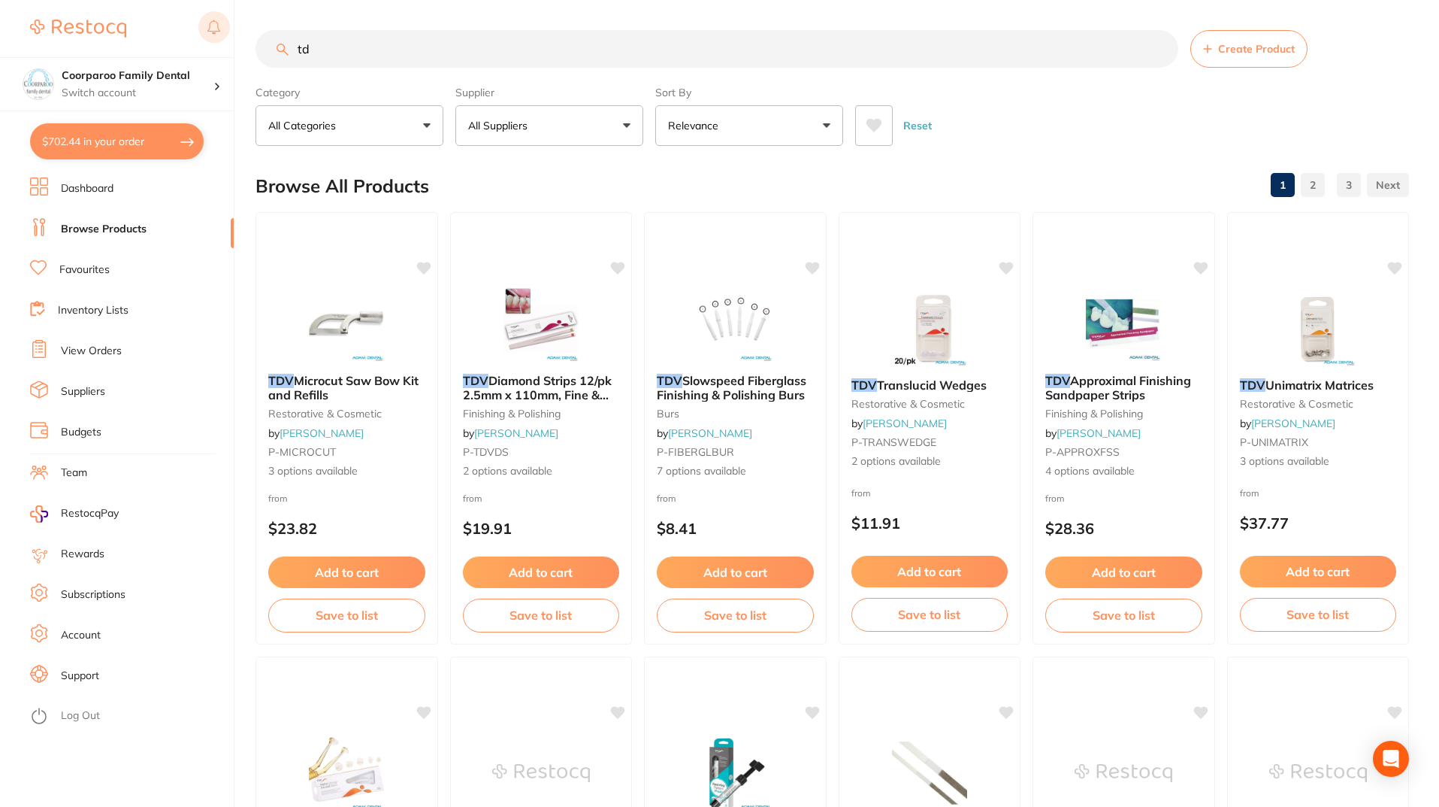
type input "t"
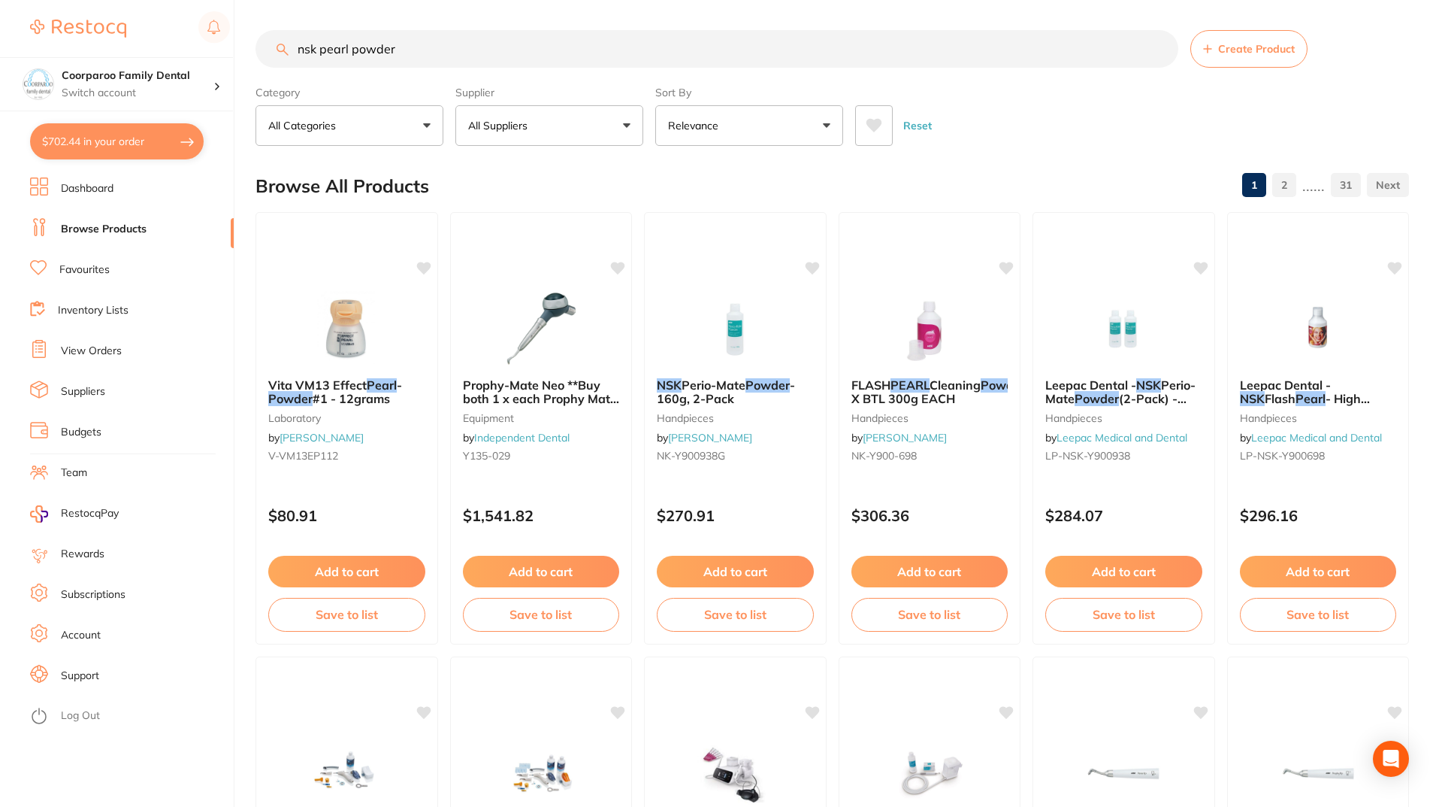
drag, startPoint x: 446, startPoint y: 51, endPoint x: 0, endPoint y: -6, distance: 450.1
click at [0, 0] on html "$702.44 Coorparoo Family Dental Switch account Coorparoo Family Dental $702.44 …" at bounding box center [719, 403] width 1439 height 807
type input "se bonding"
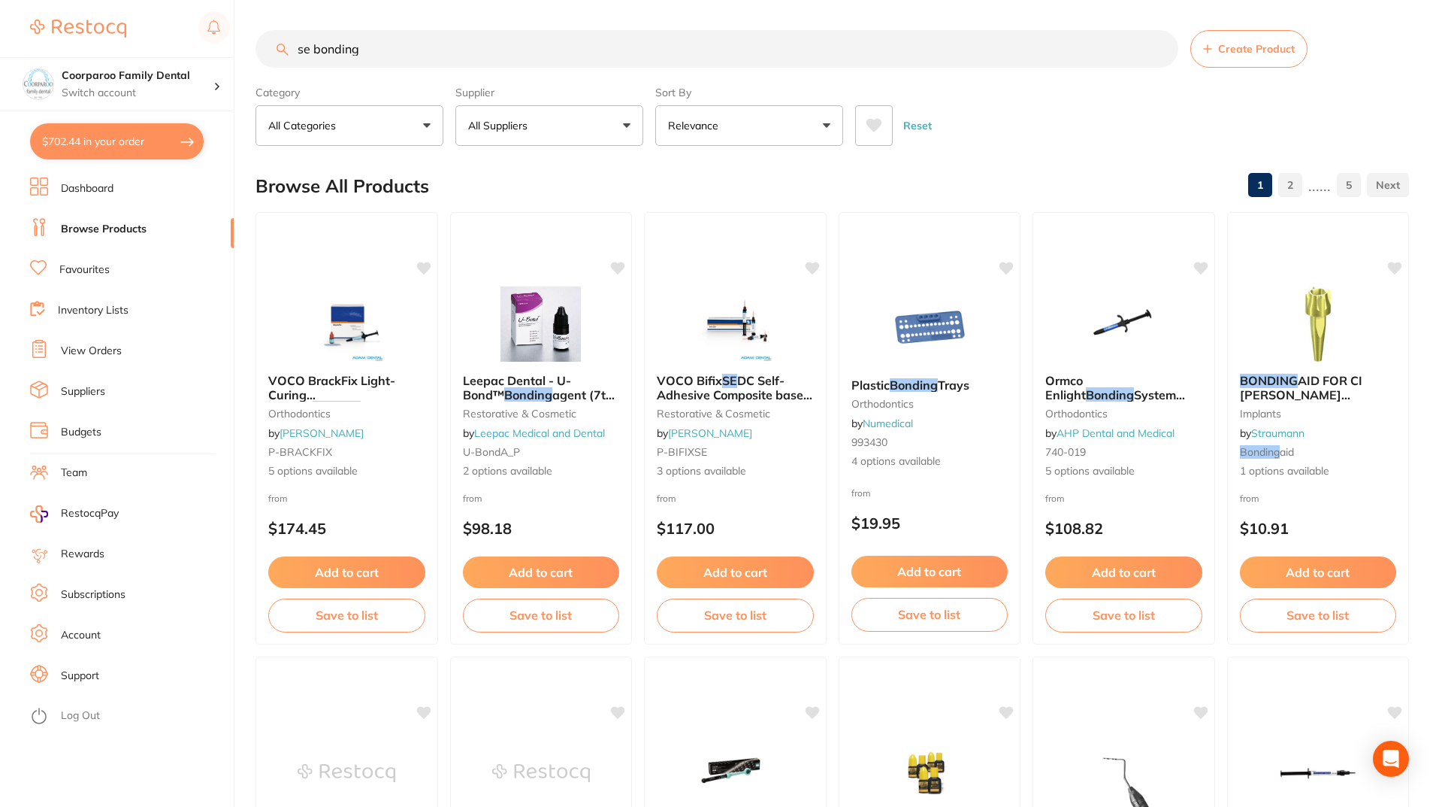
drag, startPoint x: 412, startPoint y: 54, endPoint x: 0, endPoint y: 29, distance: 412.7
click at [0, 28] on div "$702.44 Coorparoo Family Dental Switch account Coorparoo Family Dental $702.44 …" at bounding box center [719, 403] width 1439 height 807
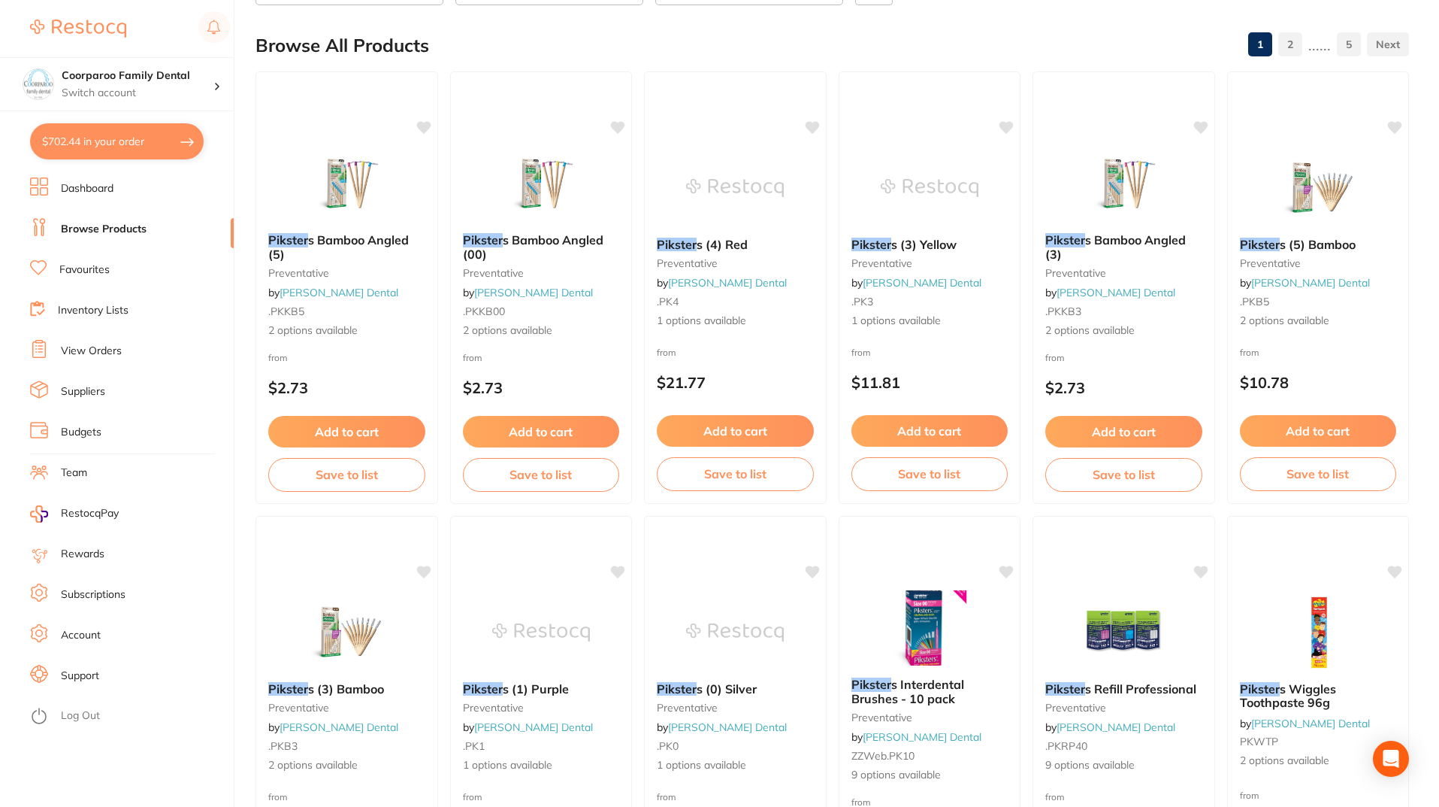
scroll to position [301, 0]
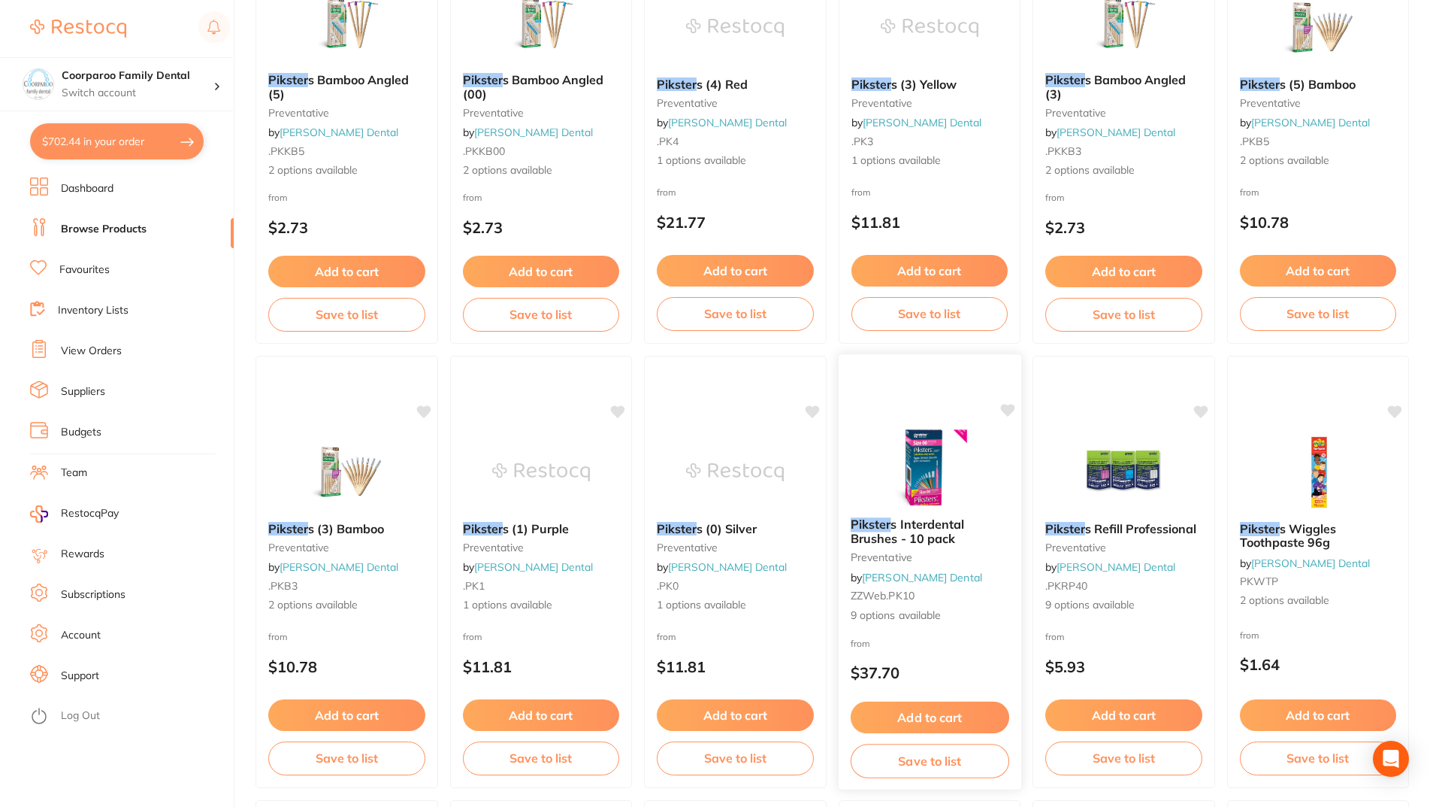
type input "pikster"
click at [958, 489] on img at bounding box center [929, 467] width 98 height 76
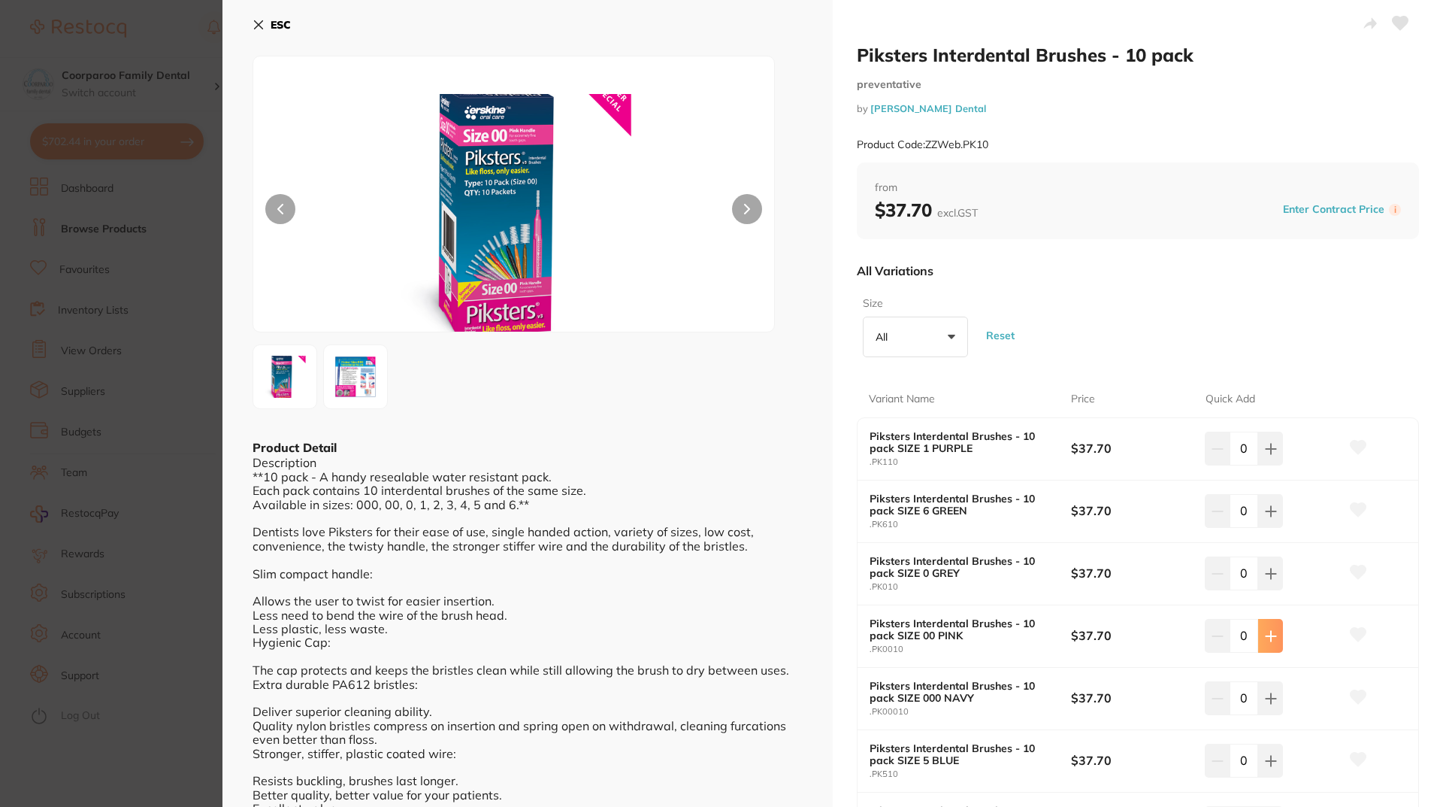
click at [1266, 634] on icon at bounding box center [1271, 636] width 12 height 12
type input "2"
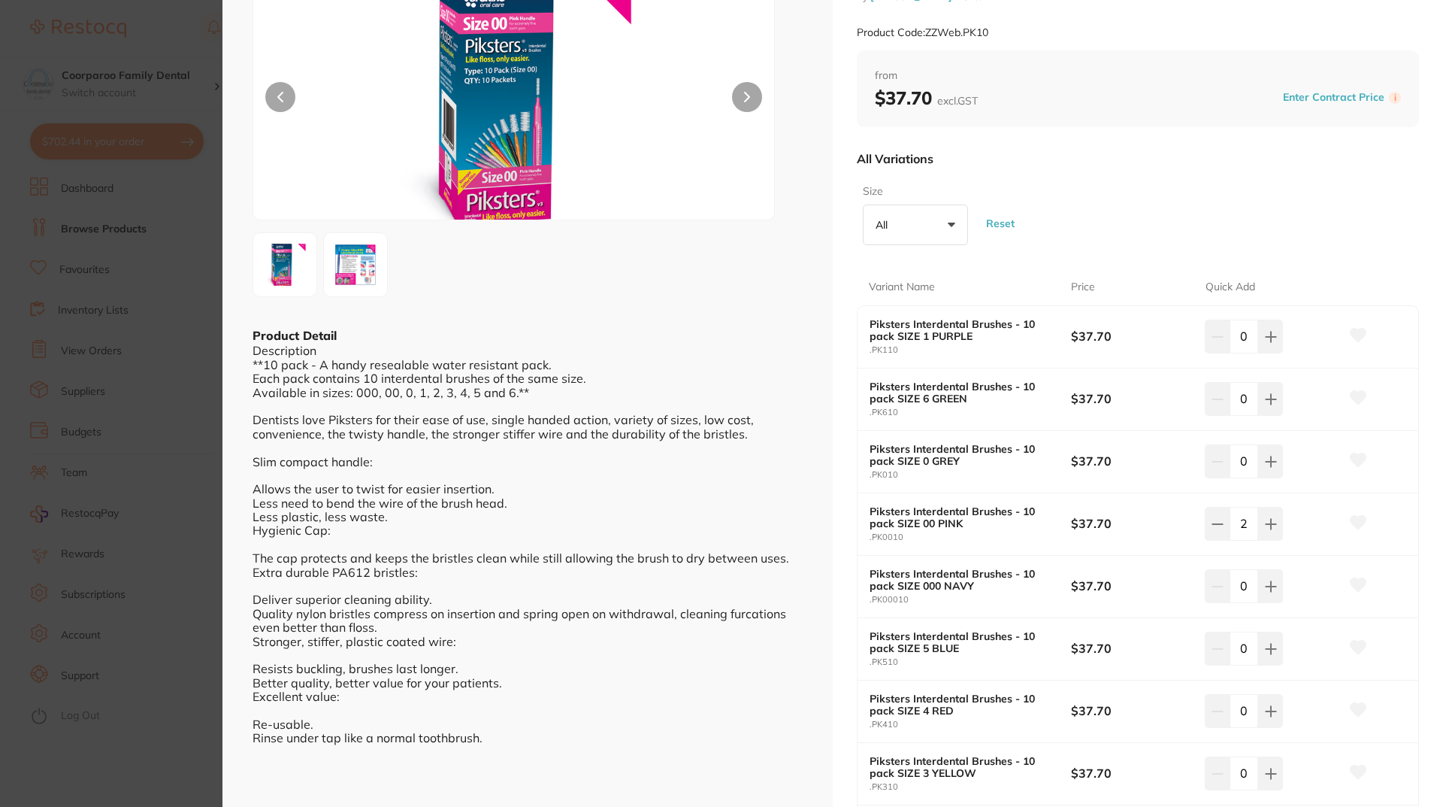
scroll to position [150, 0]
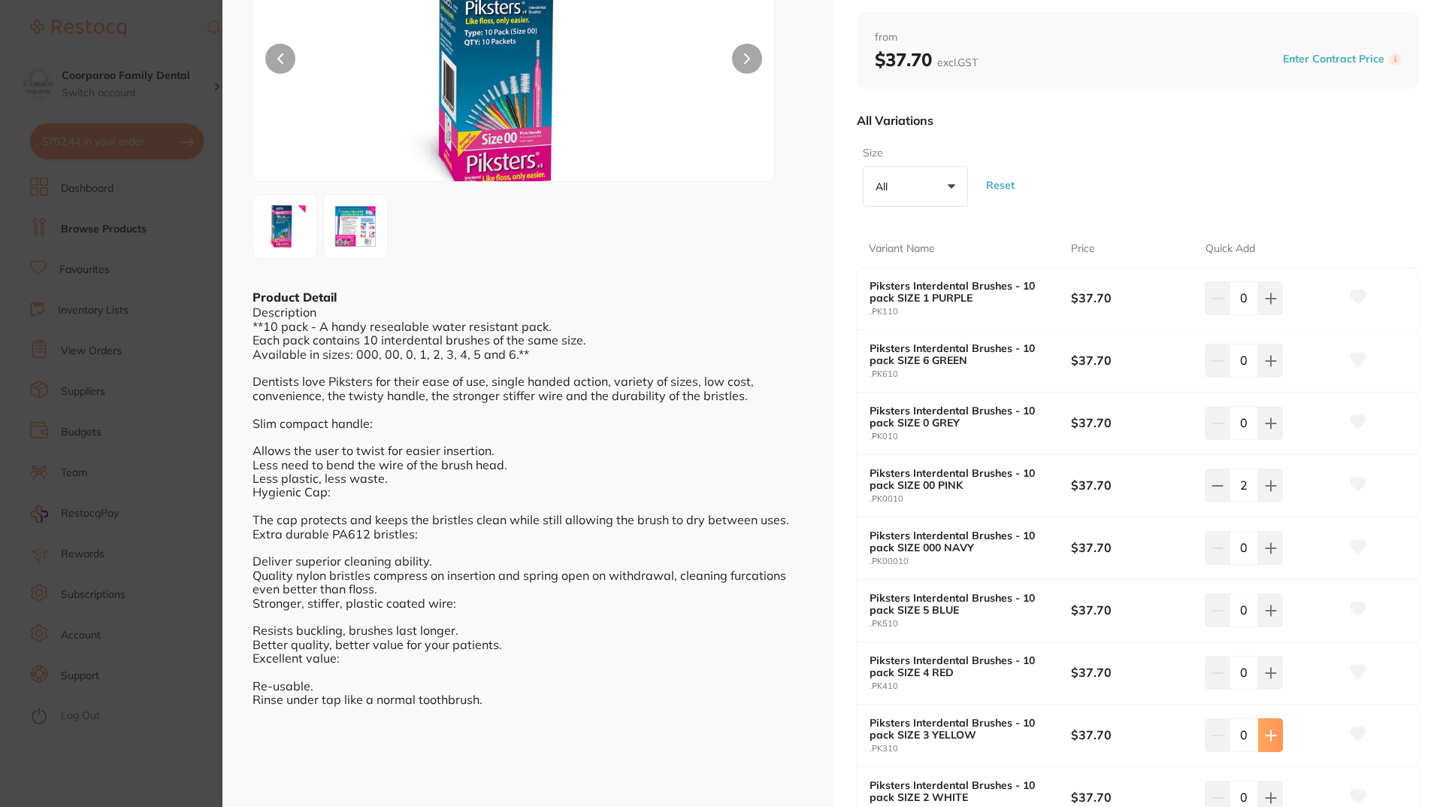
click at [1275, 737] on button at bounding box center [1270, 734] width 25 height 33
type input "1"
click at [1274, 488] on button at bounding box center [1270, 484] width 25 height 33
type input "3"
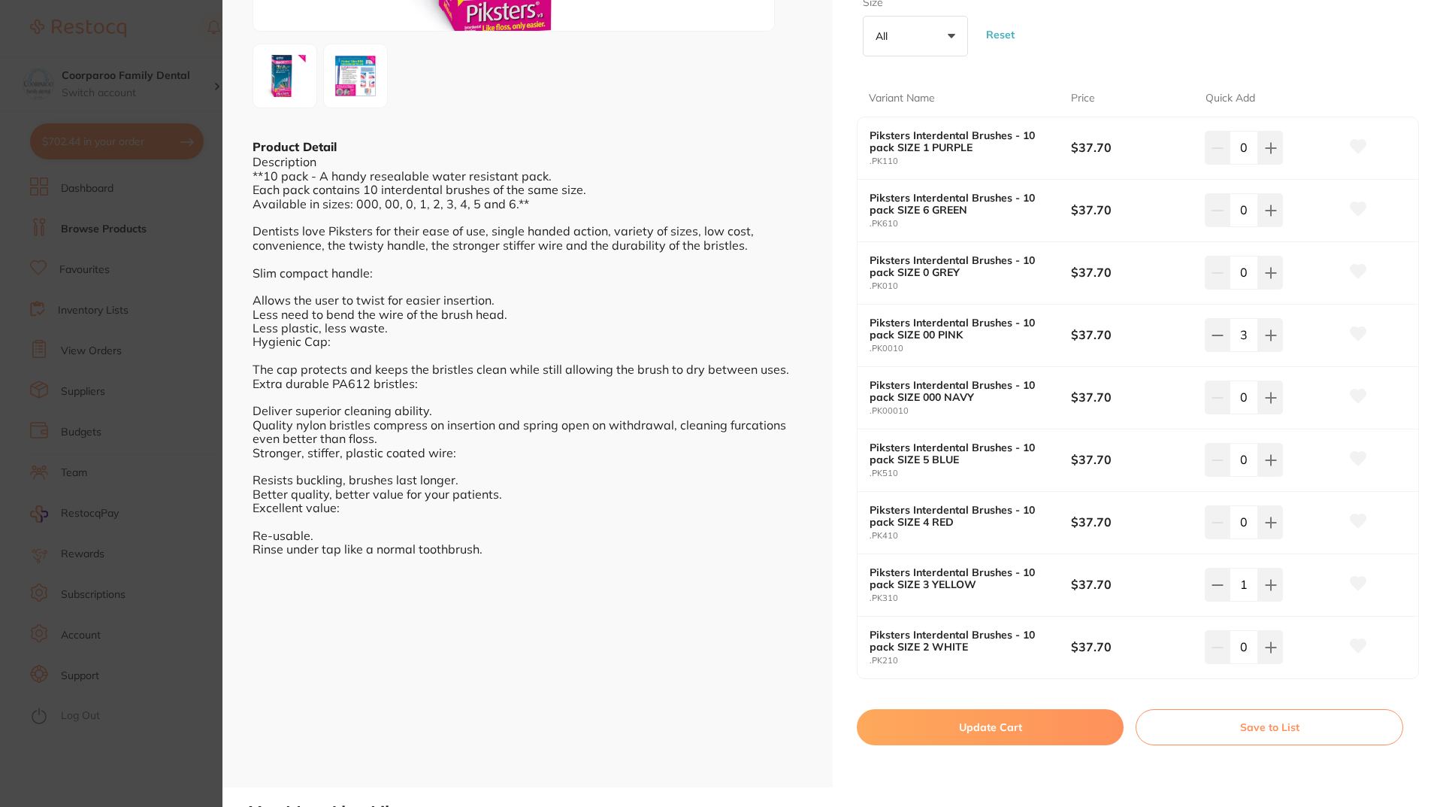
click at [1016, 732] on button "Update Cart" at bounding box center [990, 727] width 267 height 36
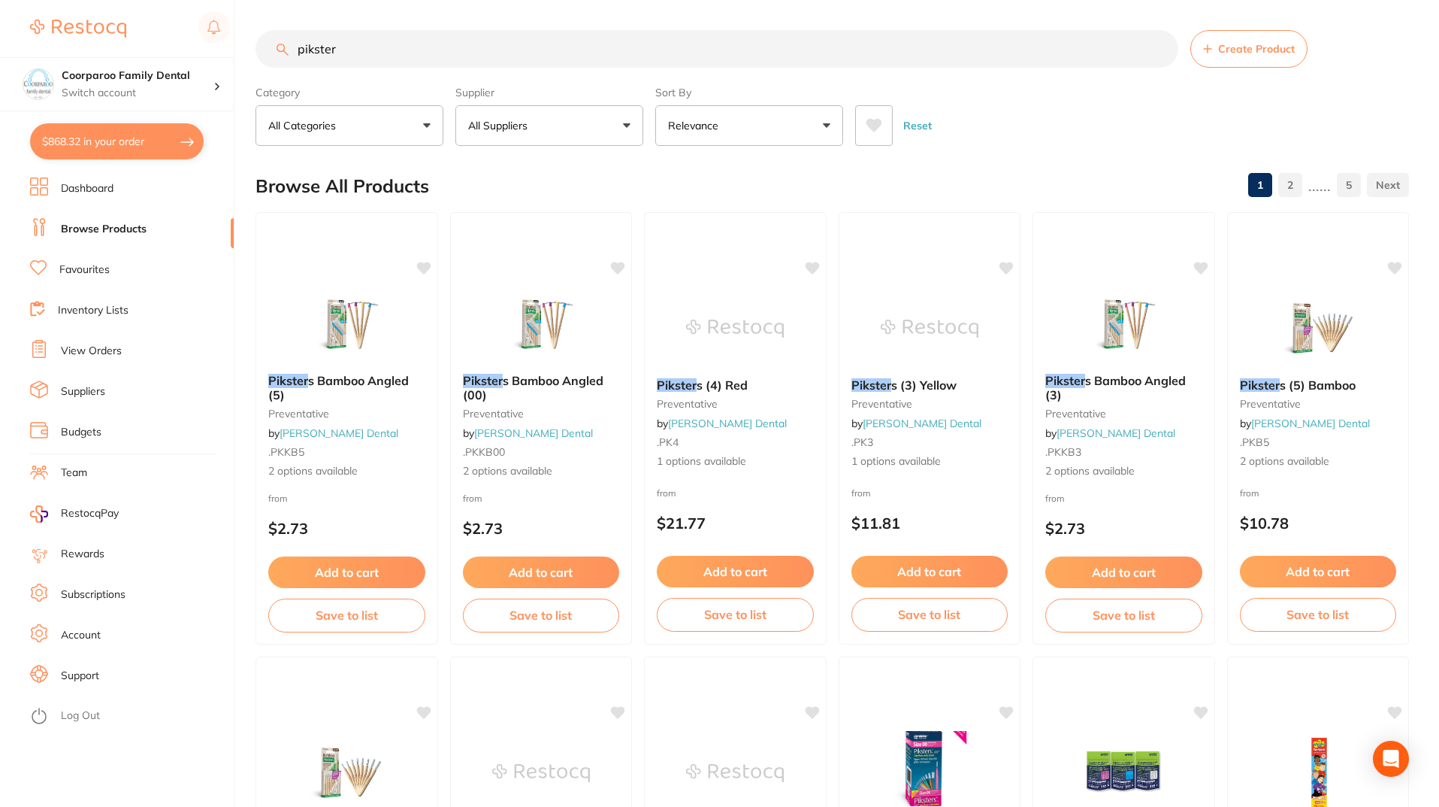
drag, startPoint x: 414, startPoint y: 62, endPoint x: 17, endPoint y: 47, distance: 397.9
click at [17, 47] on div "$868.32 Coorparoo Family Dental Switch account Coorparoo Family Dental $868.32 …" at bounding box center [719, 403] width 1439 height 807
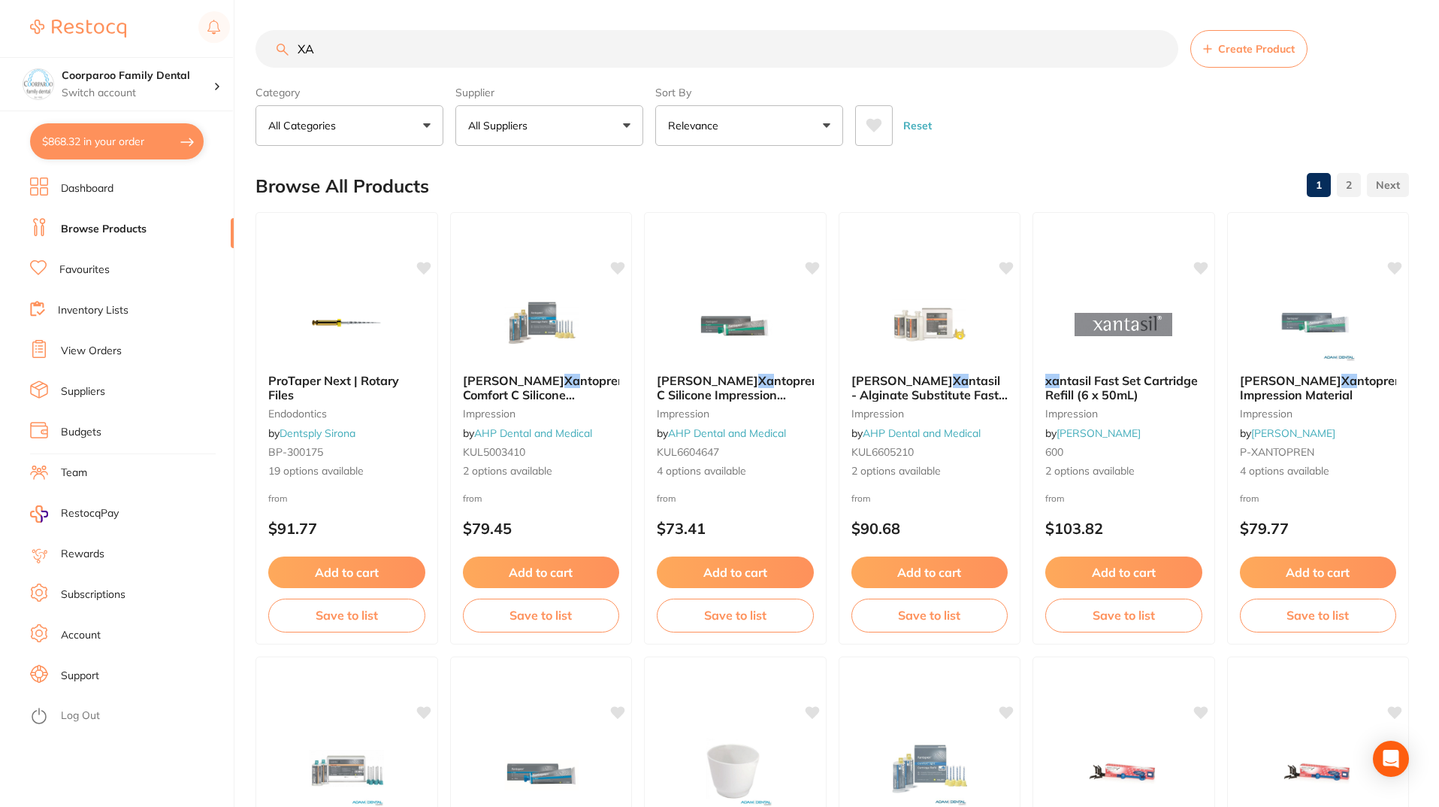
type input "XA"
drag, startPoint x: 404, startPoint y: 56, endPoint x: 51, endPoint y: 9, distance: 356.3
click at [47, 9] on div "$868.32 Coorparoo Family Dental Switch account Coorparoo Family Dental $868.32 …" at bounding box center [719, 403] width 1439 height 807
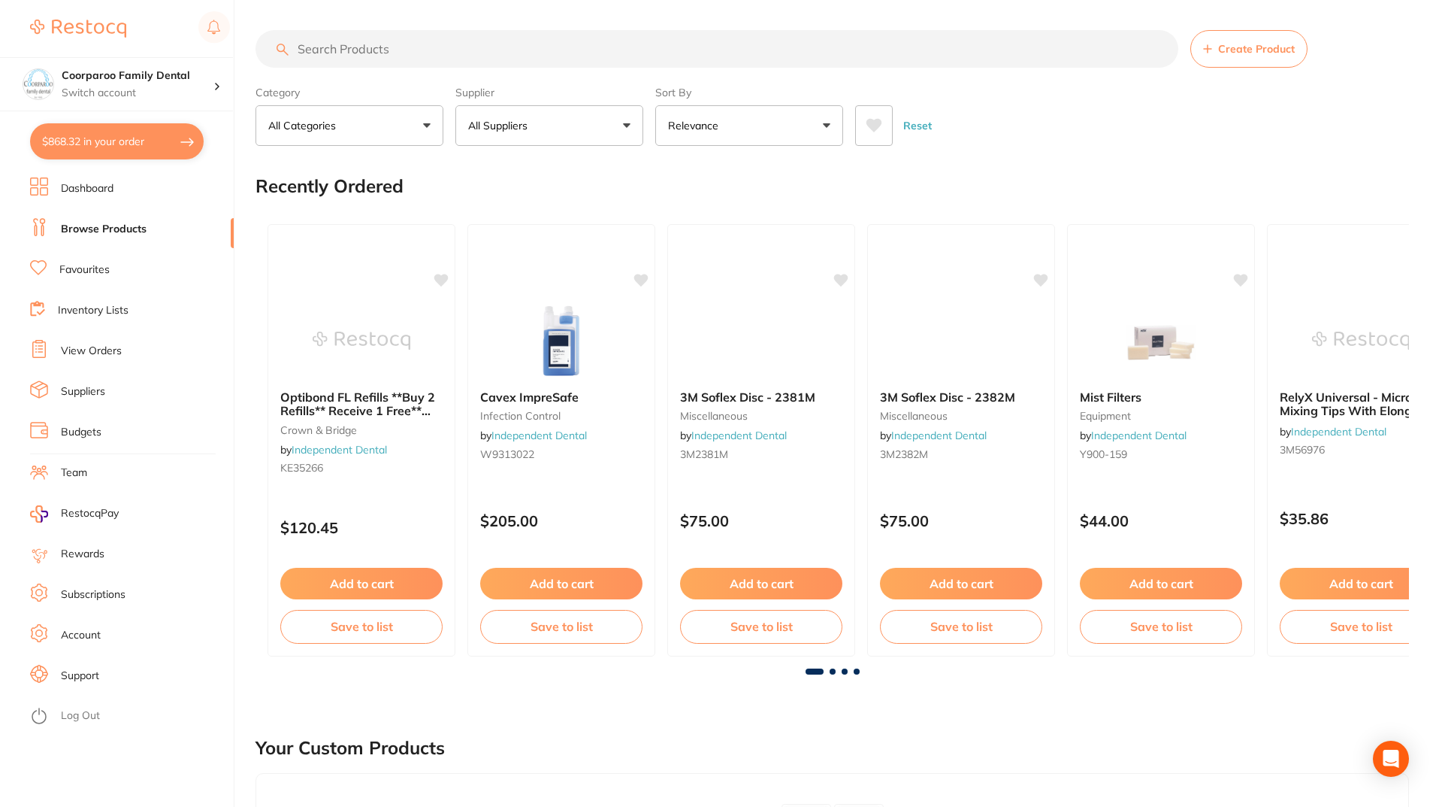
click at [408, 49] on input "search" at bounding box center [717, 49] width 923 height 38
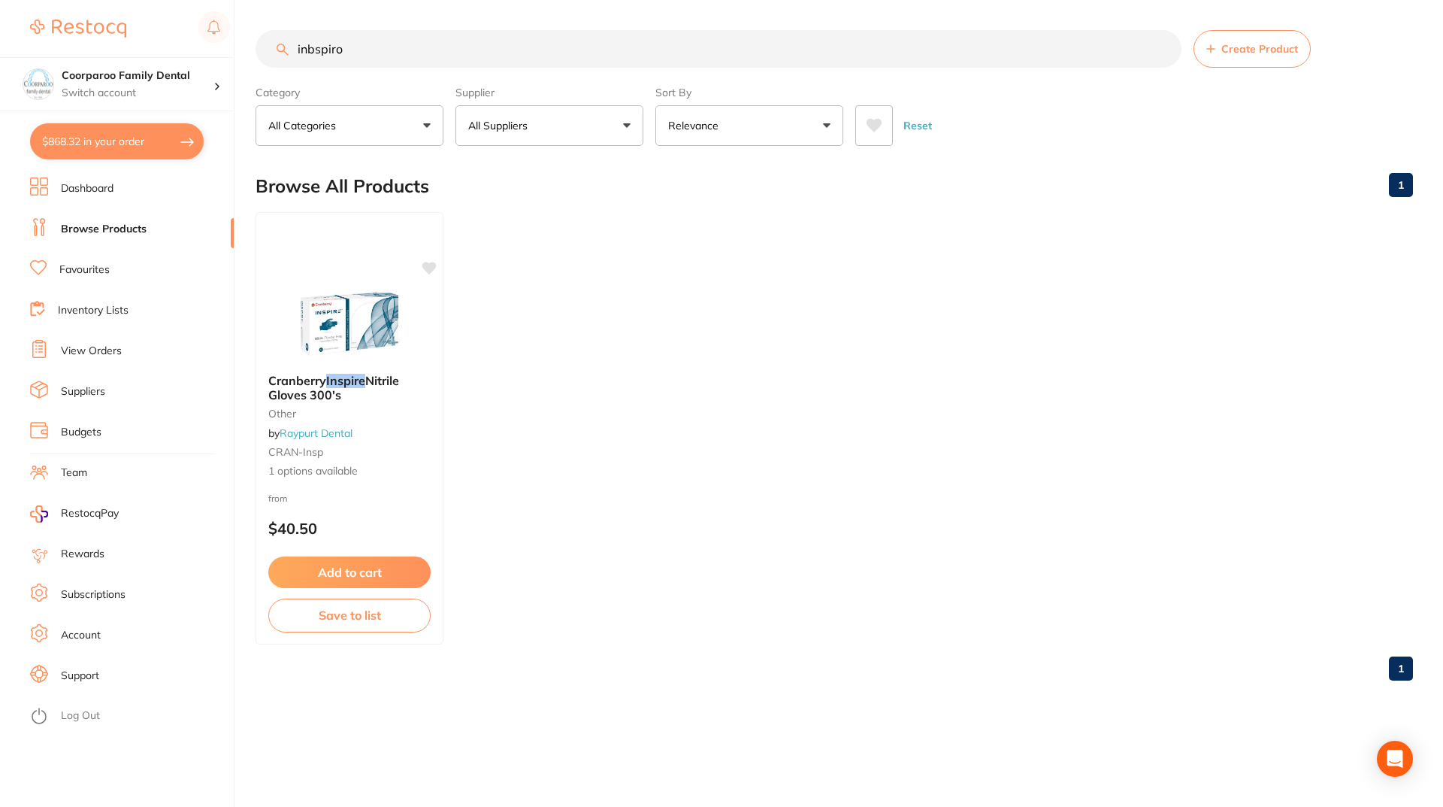
click at [316, 45] on input "inbspiro" at bounding box center [719, 49] width 926 height 38
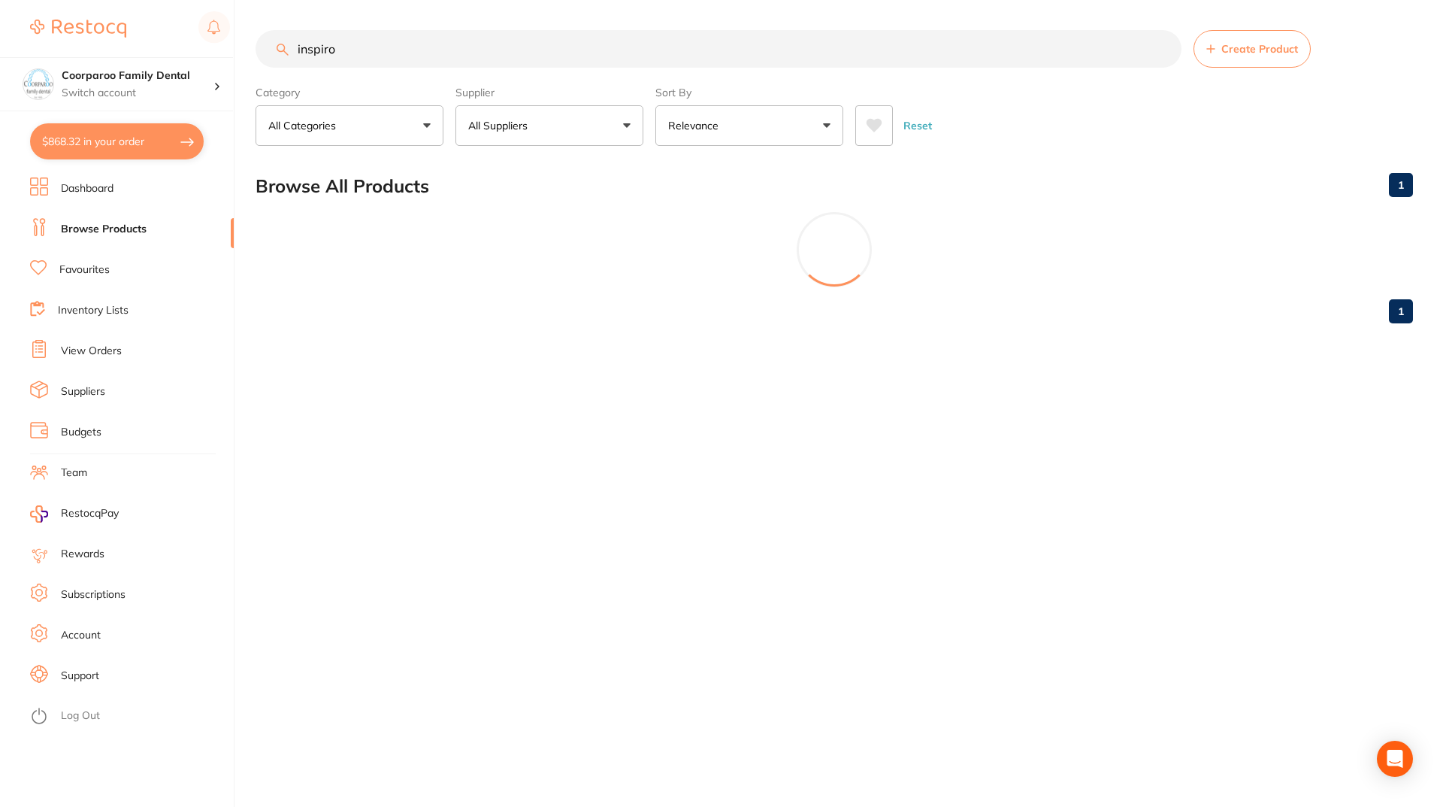
type input "inspiro"
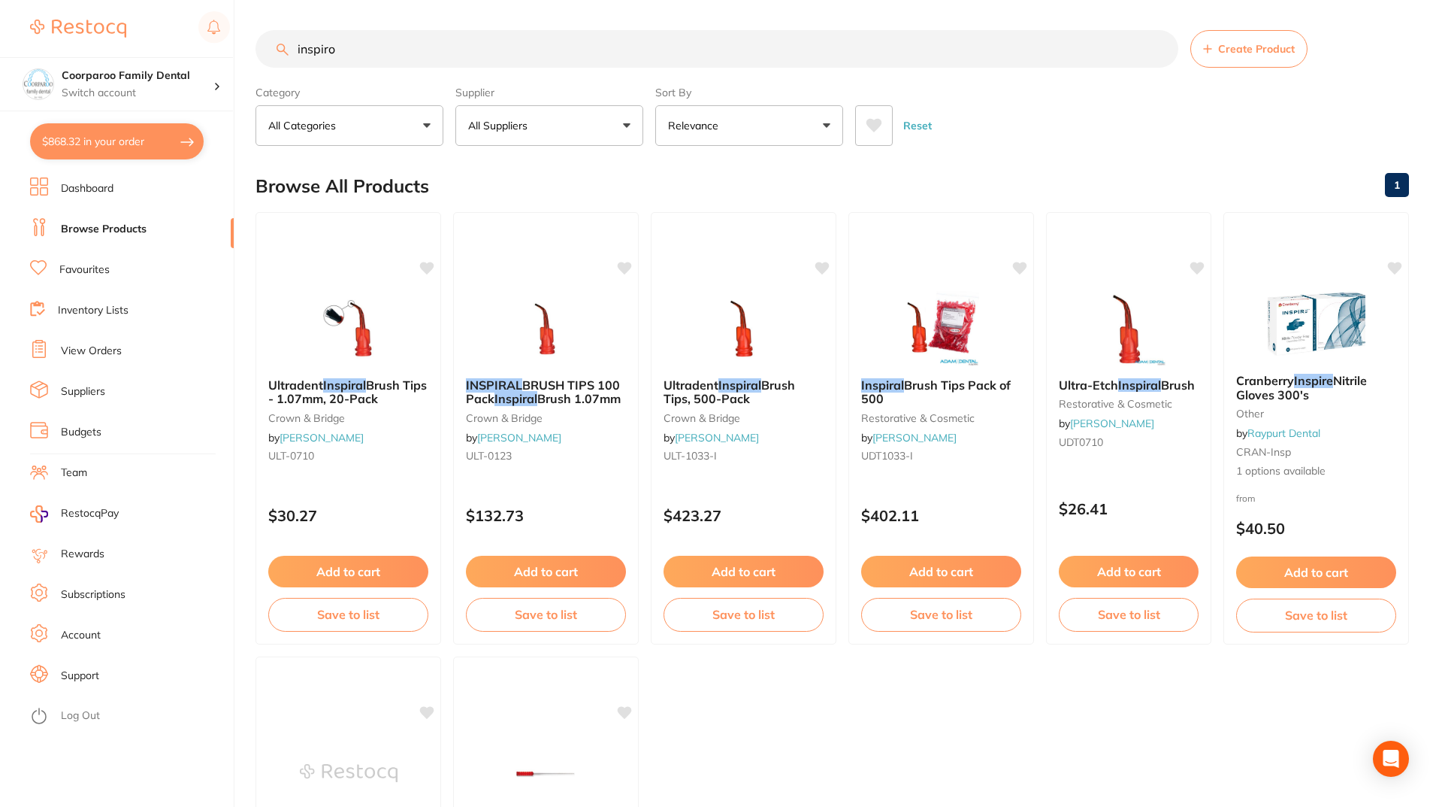
click at [129, 143] on button "$868.32 in your order" at bounding box center [117, 141] width 174 height 36
checkbox input "true"
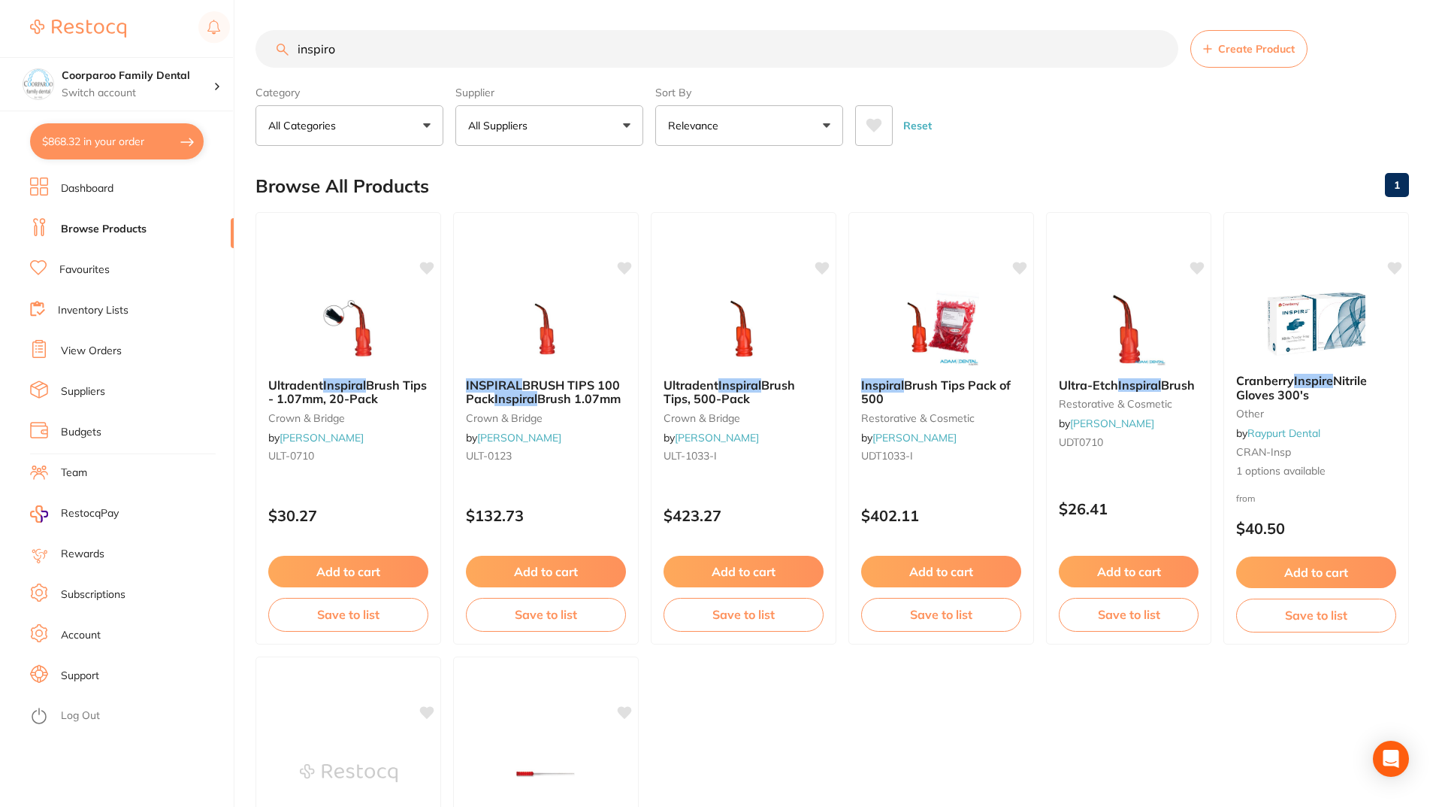
checkbox input "true"
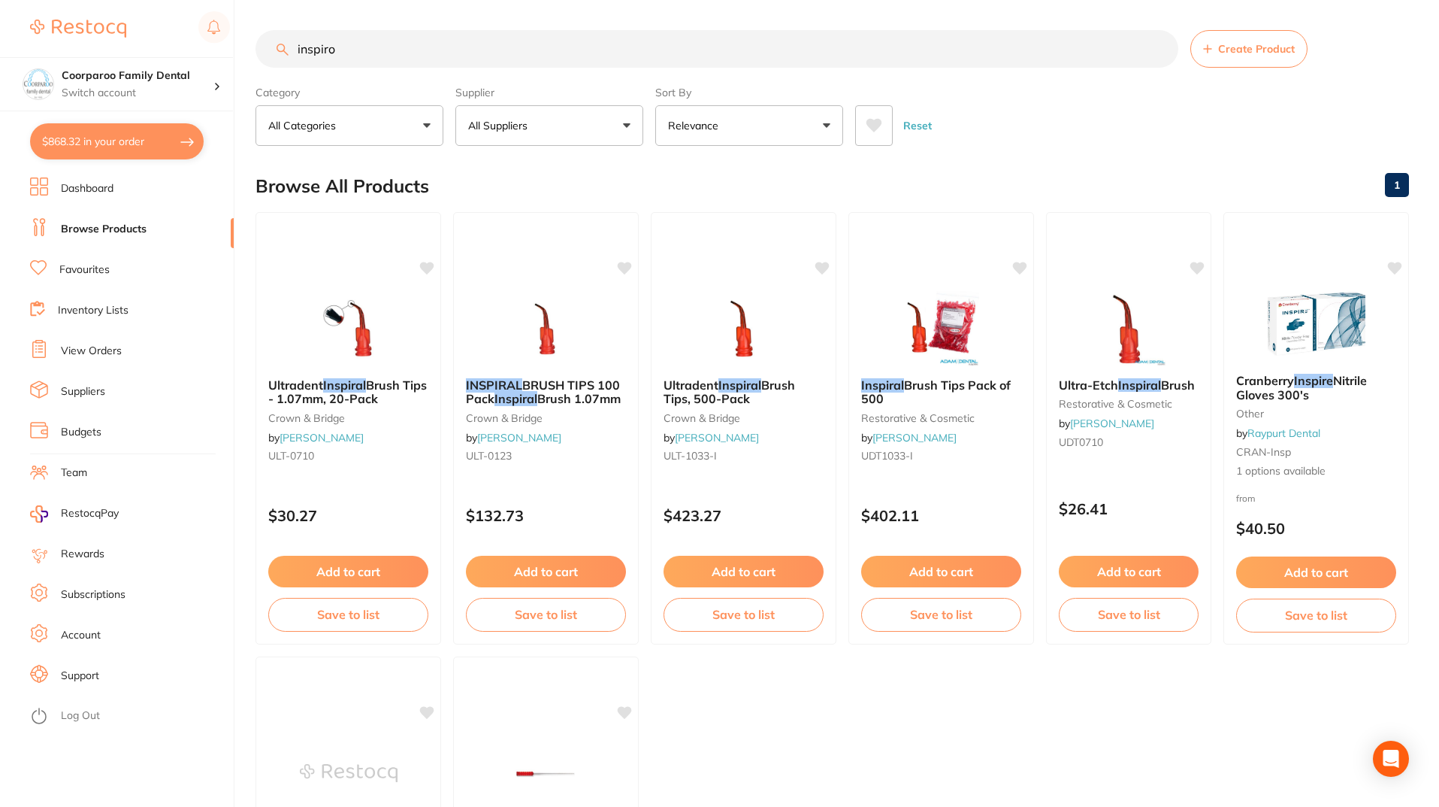
checkbox input "true"
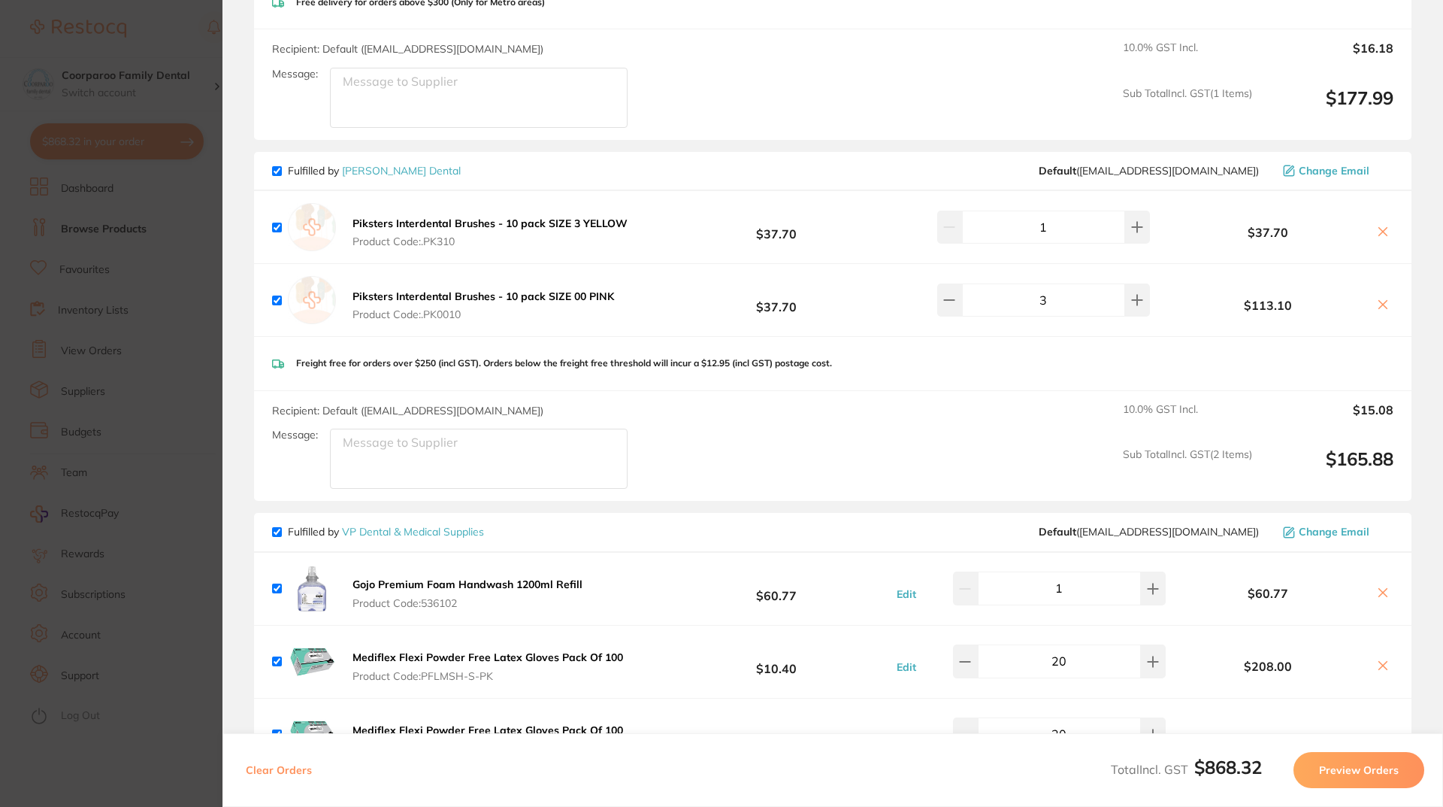
scroll to position [526, 0]
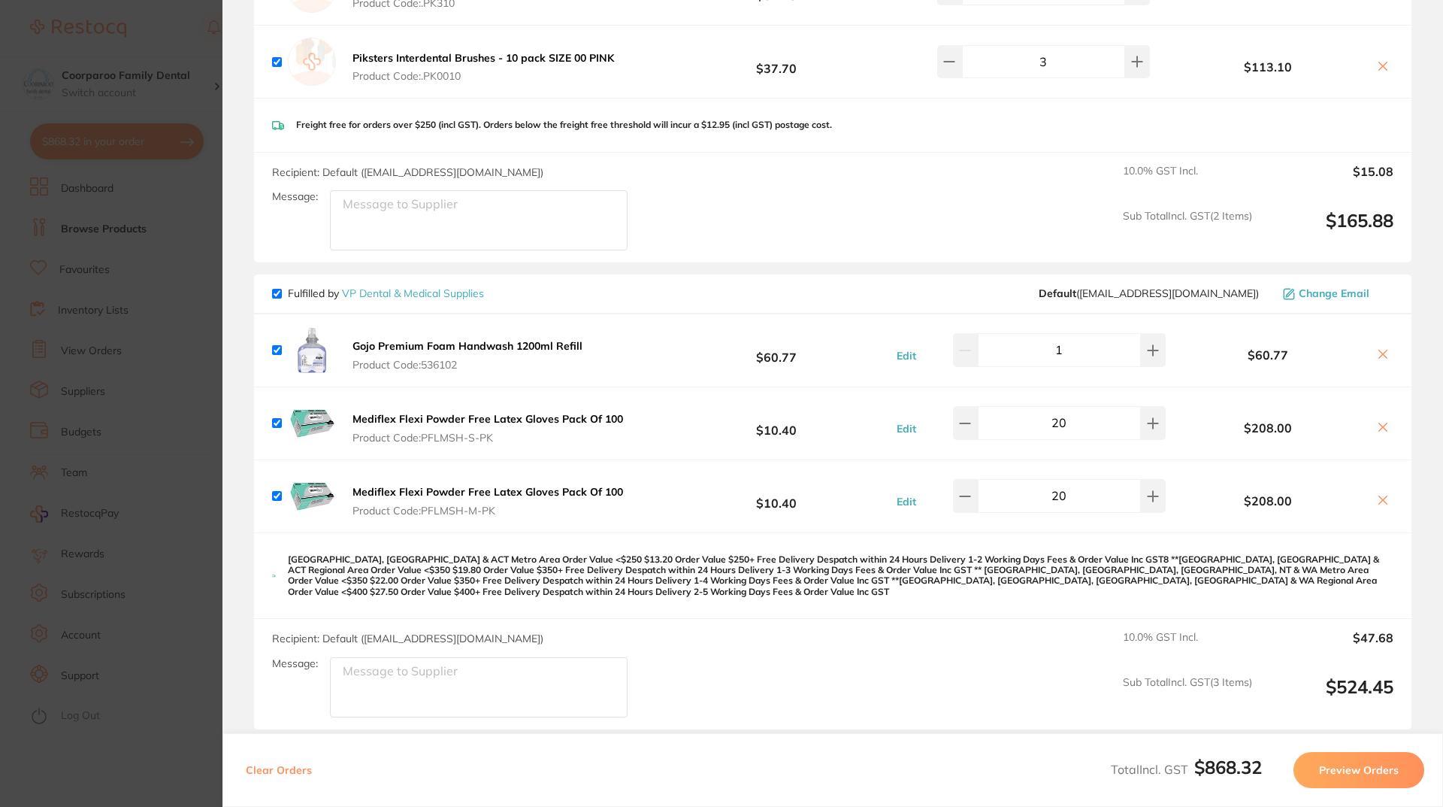
click at [150, 246] on section "Update RRP Set your pre negotiated price for this item. Item Agreed RRP (excl. …" at bounding box center [721, 403] width 1443 height 807
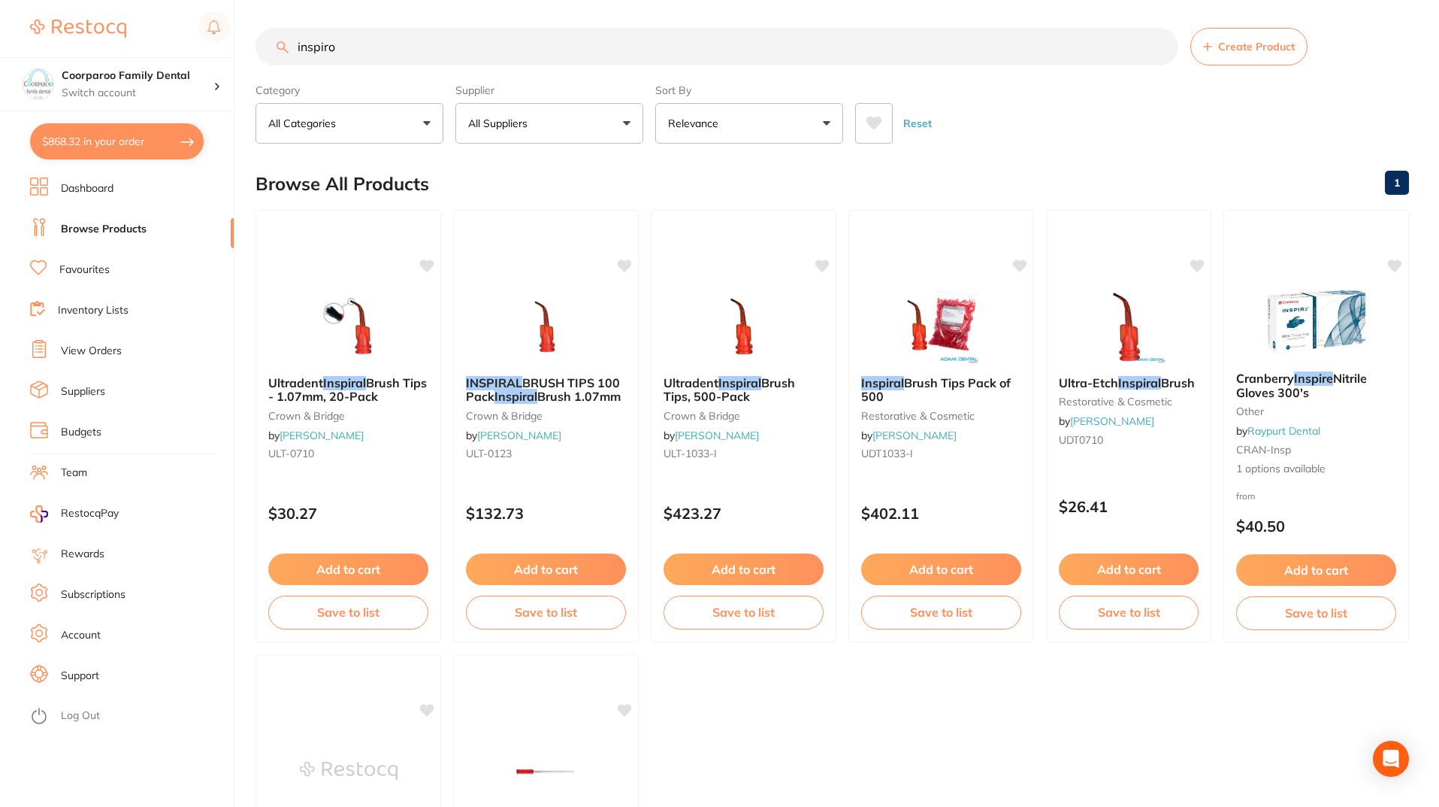
scroll to position [0, 0]
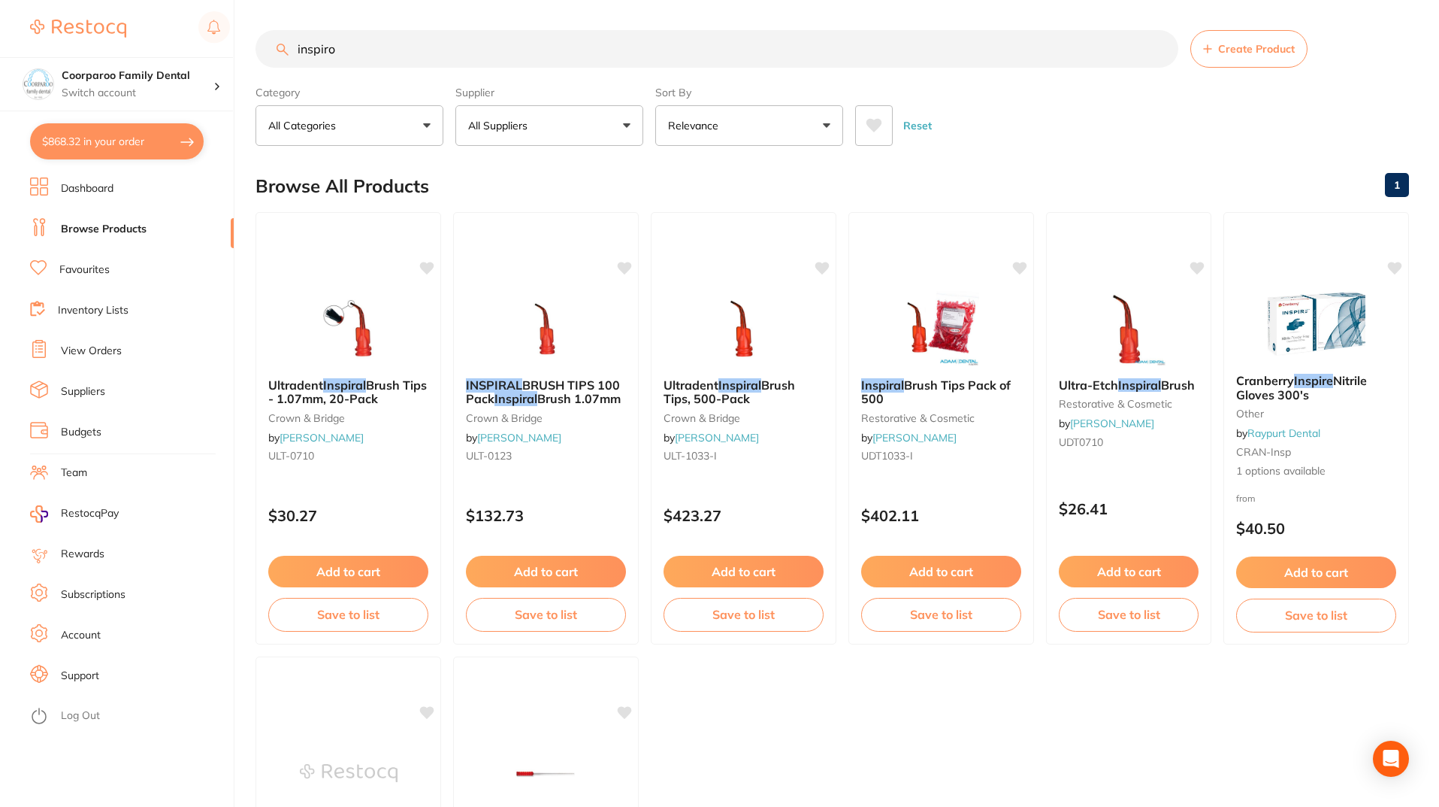
drag, startPoint x: 360, startPoint y: 56, endPoint x: 0, endPoint y: 50, distance: 360.1
click at [0, 53] on div "$868.32 Coorparoo Family Dental Switch account Coorparoo Family Dental $868.32 …" at bounding box center [719, 403] width 1439 height 807
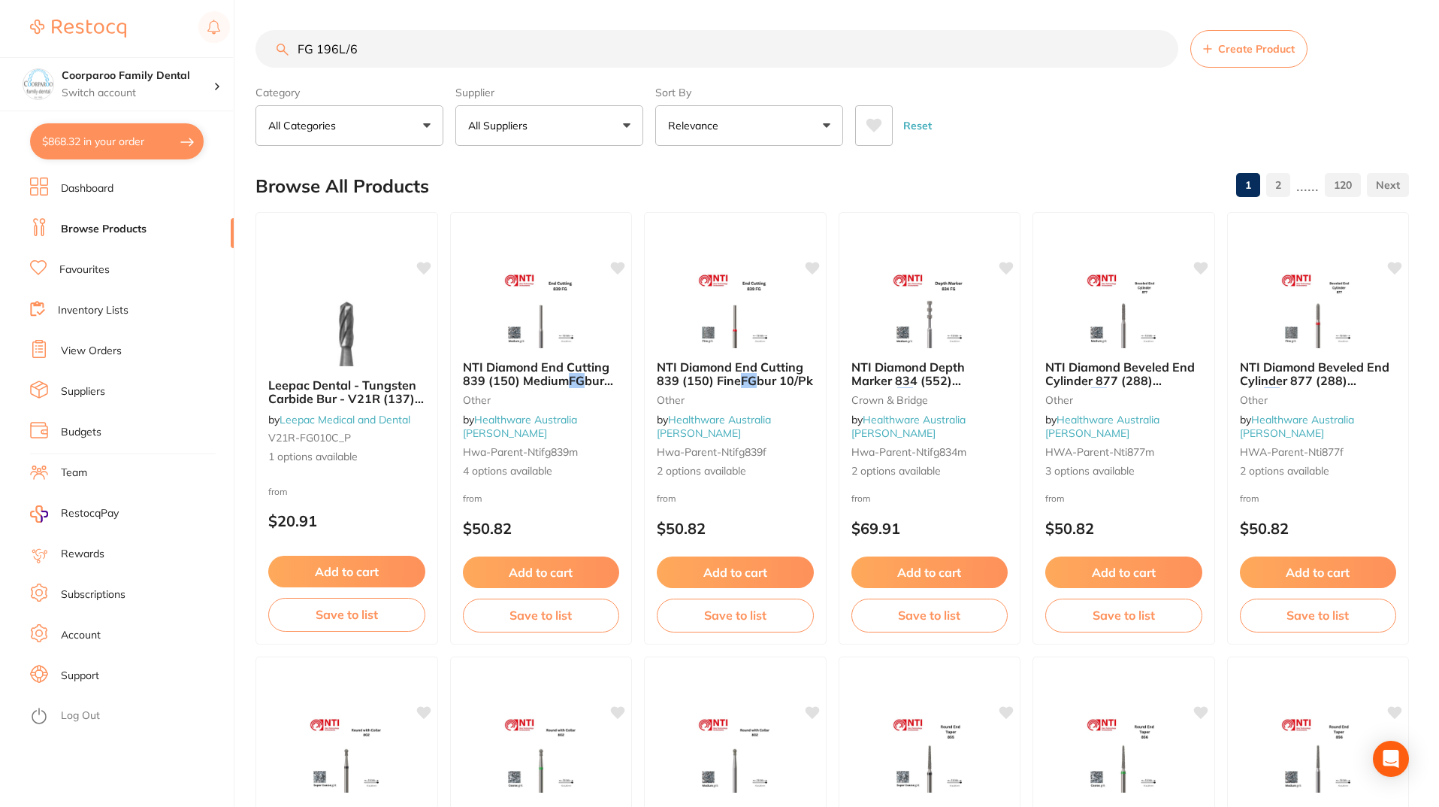
drag, startPoint x: 258, startPoint y: 55, endPoint x: 125, endPoint y: 55, distance: 133.0
click at [159, 55] on div "$868.32 Coorparoo Family Dental Switch account Coorparoo Family Dental $868.32 …" at bounding box center [719, 403] width 1439 height 807
click at [474, 53] on input "FG 196L/6" at bounding box center [717, 49] width 923 height 38
drag, startPoint x: 473, startPoint y: 53, endPoint x: 241, endPoint y: 45, distance: 232.4
click at [241, 45] on div "$868.32 Coorparoo Family Dental Switch account Coorparoo Family Dental $868.32 …" at bounding box center [719, 403] width 1439 height 807
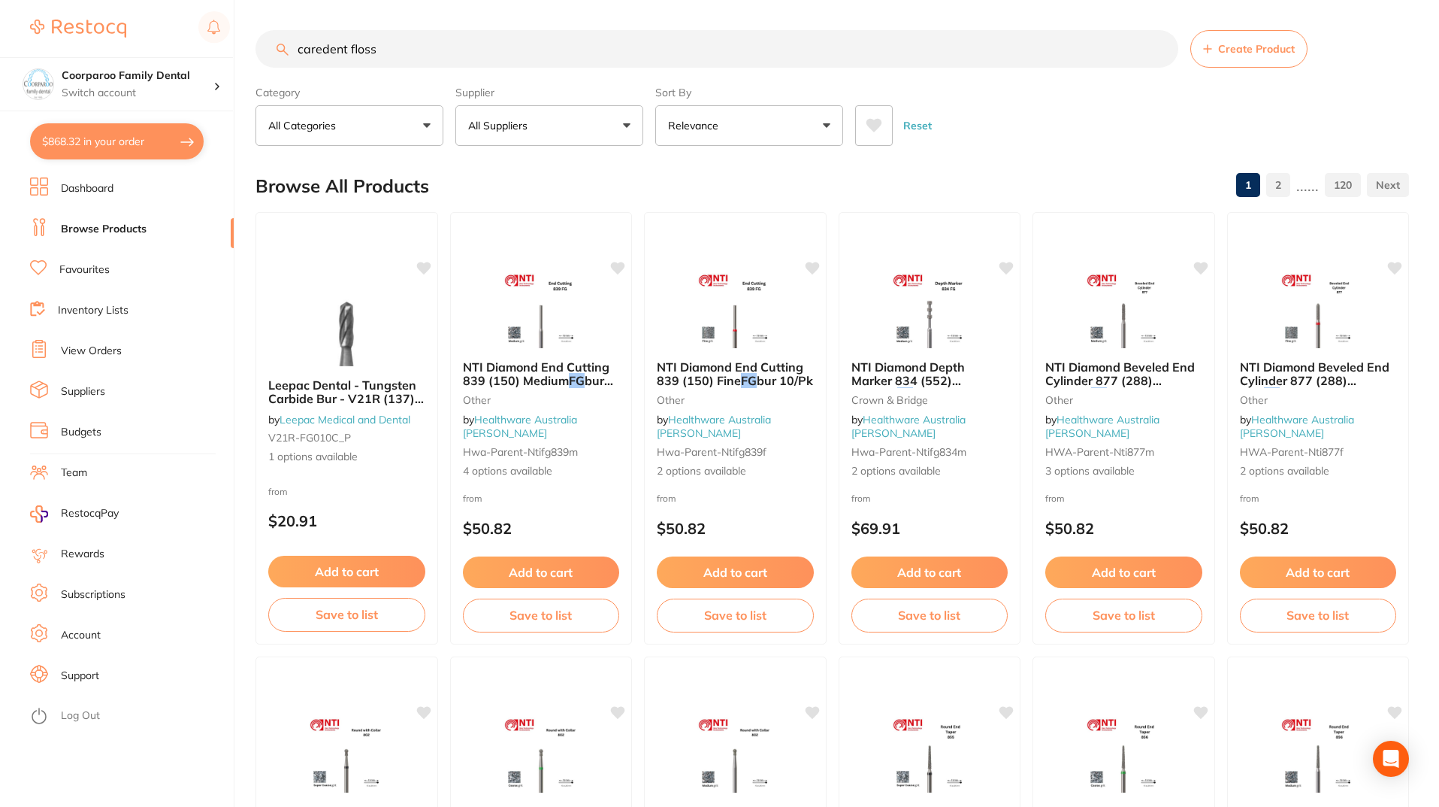
type input "caredent floss"
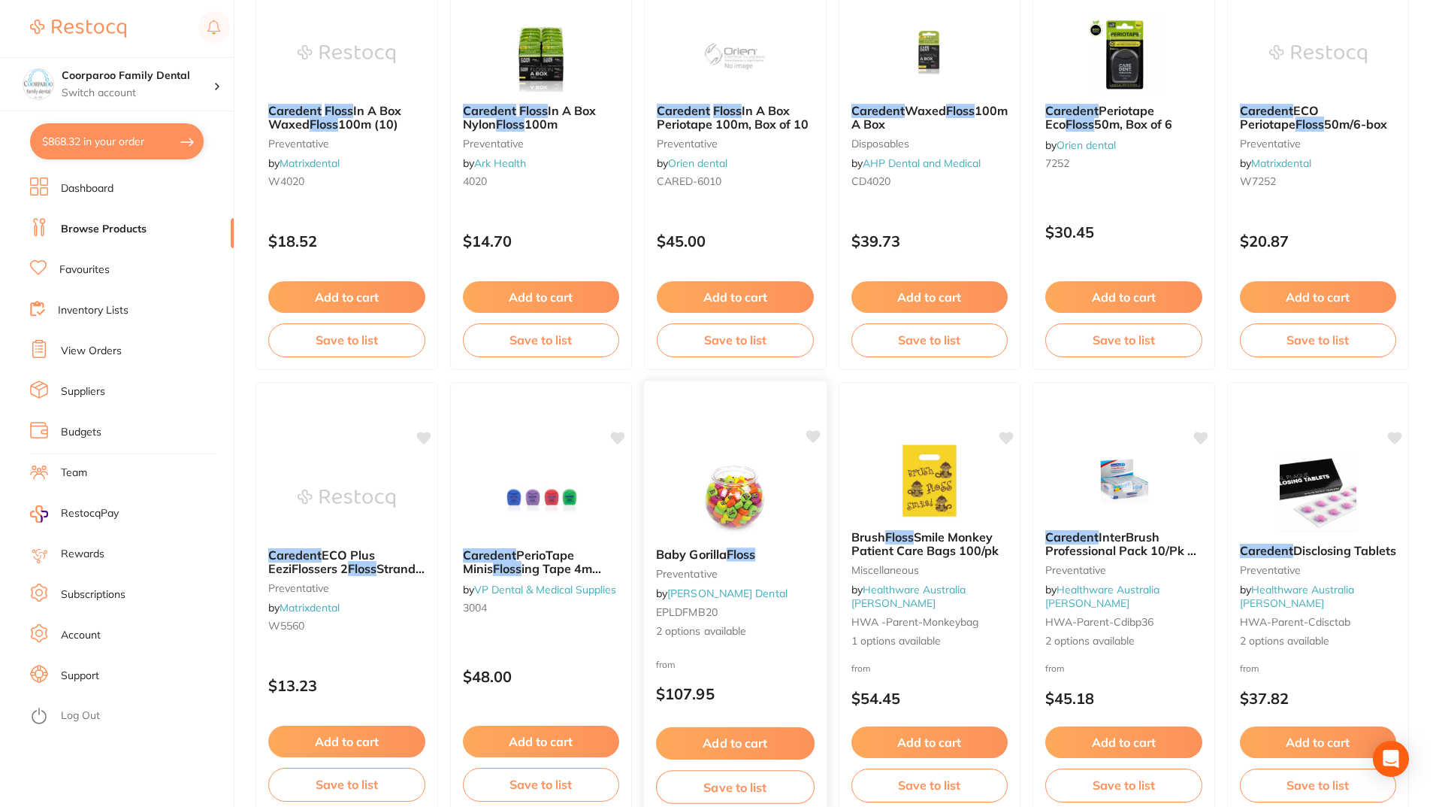
scroll to position [301, 0]
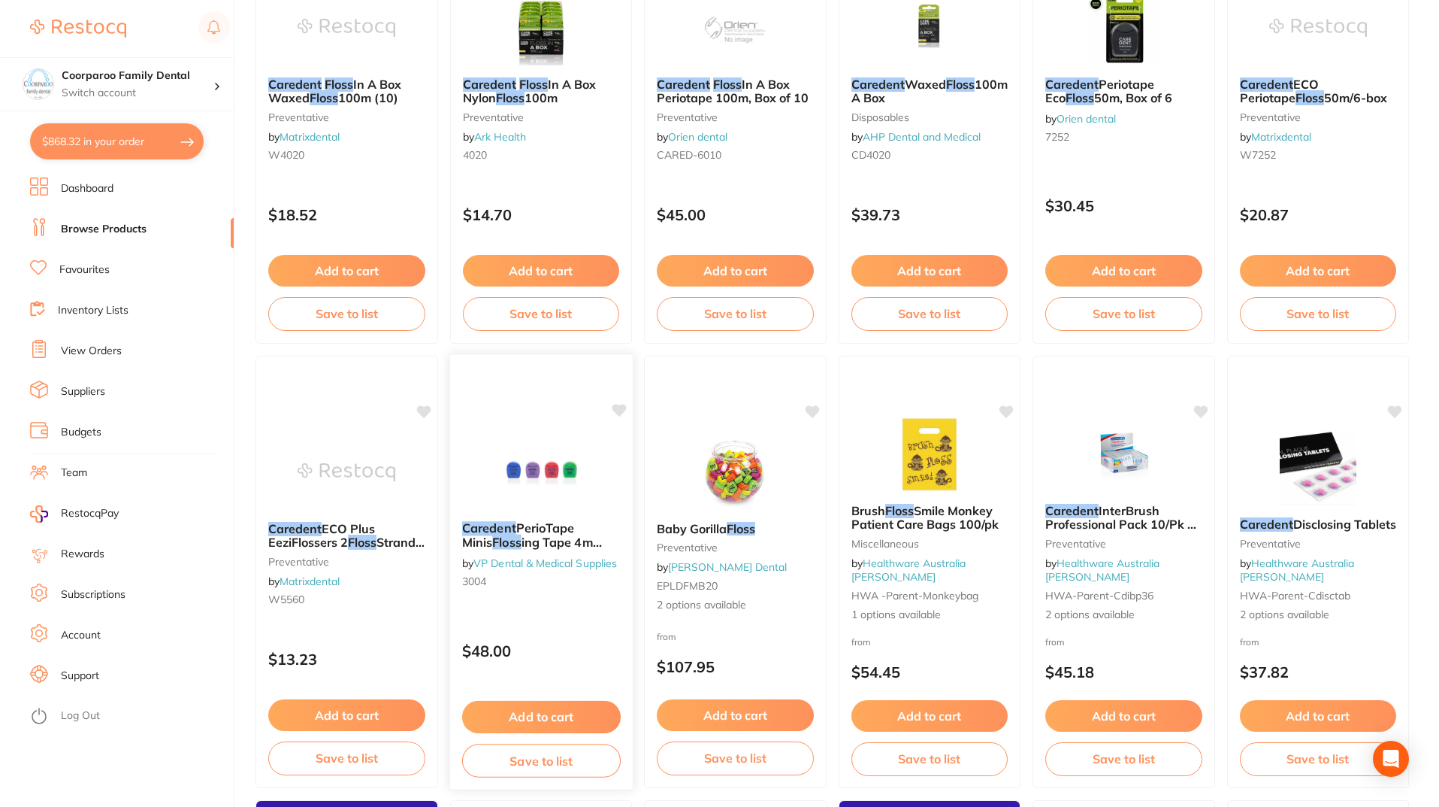
click at [546, 418] on div "Caredent PerioTape Minis Floss ing Tape 4m Pack Of 48 by VP Dental & Medical Su…" at bounding box center [541, 571] width 184 height 437
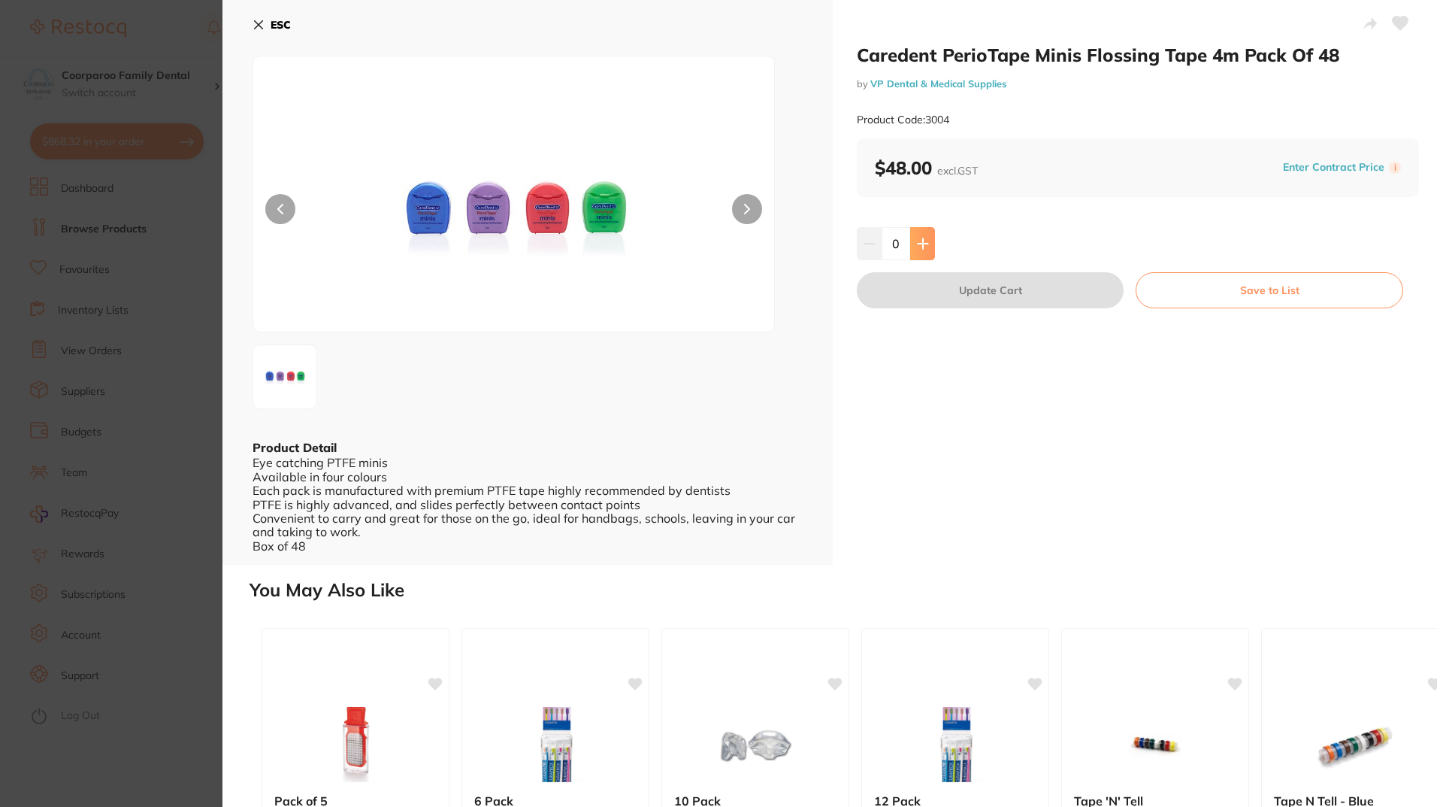
click at [922, 248] on icon at bounding box center [923, 243] width 10 height 10
type input "4"
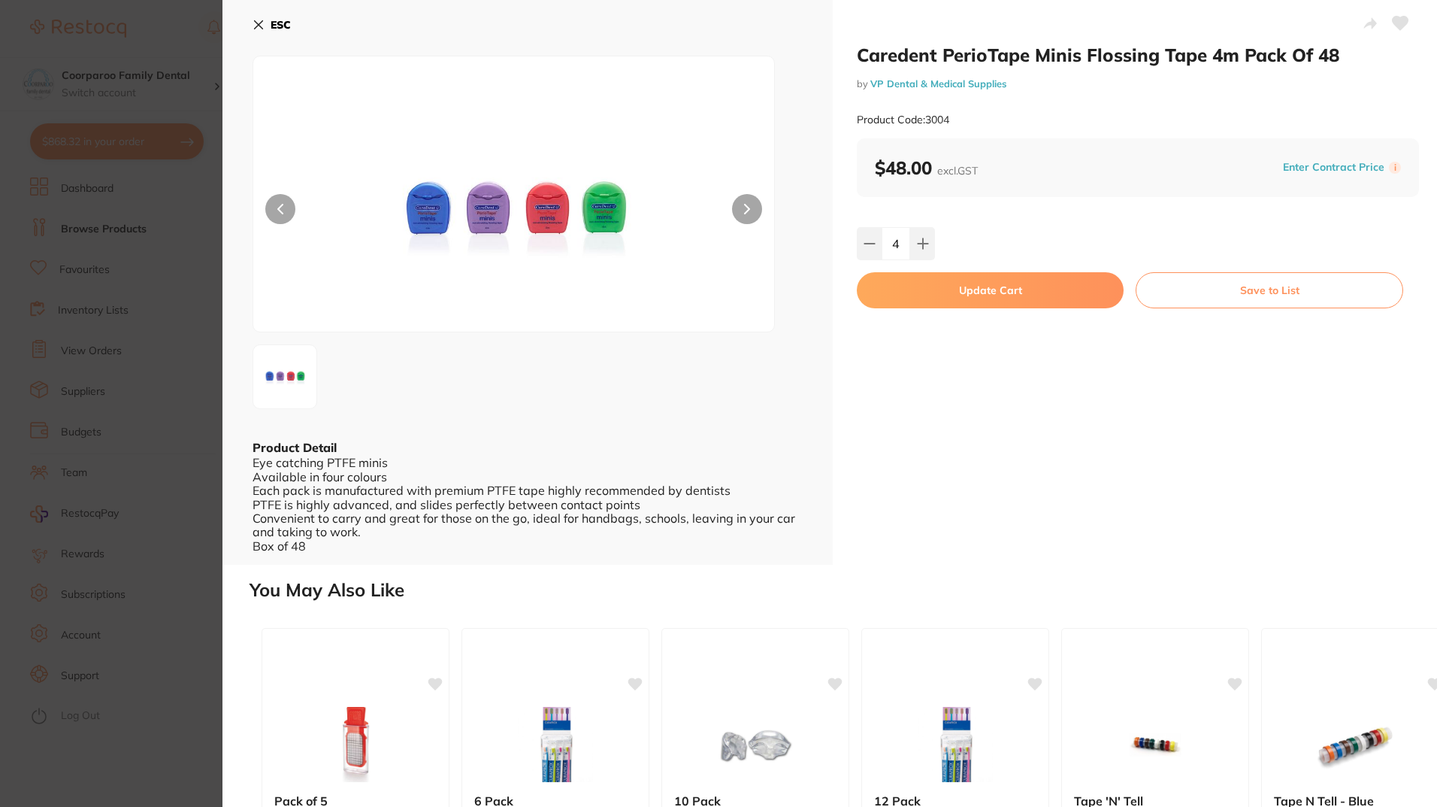
click at [1005, 292] on button "Update Cart" at bounding box center [990, 290] width 267 height 36
checkbox input "false"
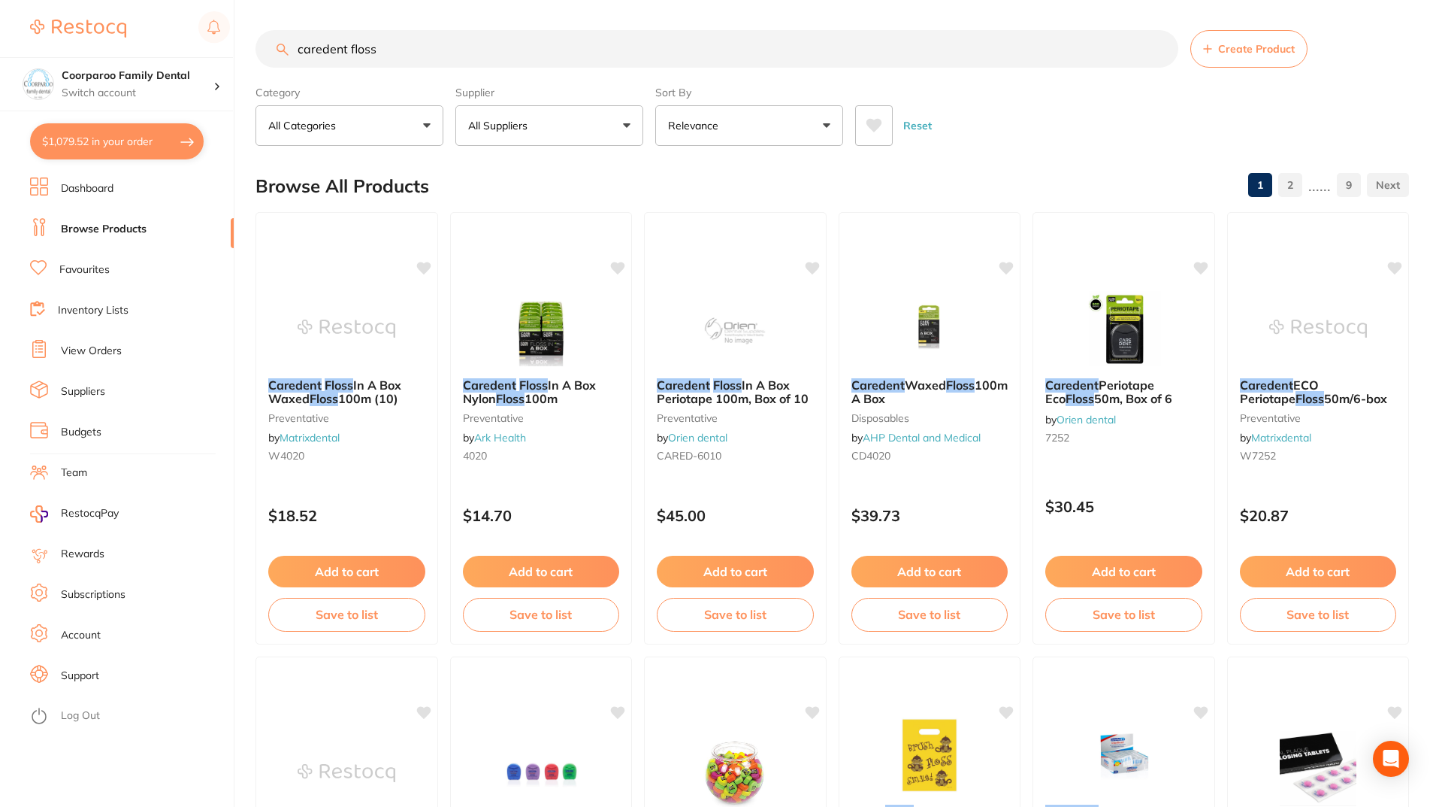
click at [144, 225] on link "Browse Products" at bounding box center [104, 229] width 86 height 15
click at [136, 148] on button "$1,079.52 in your order" at bounding box center [117, 141] width 174 height 36
checkbox input "true"
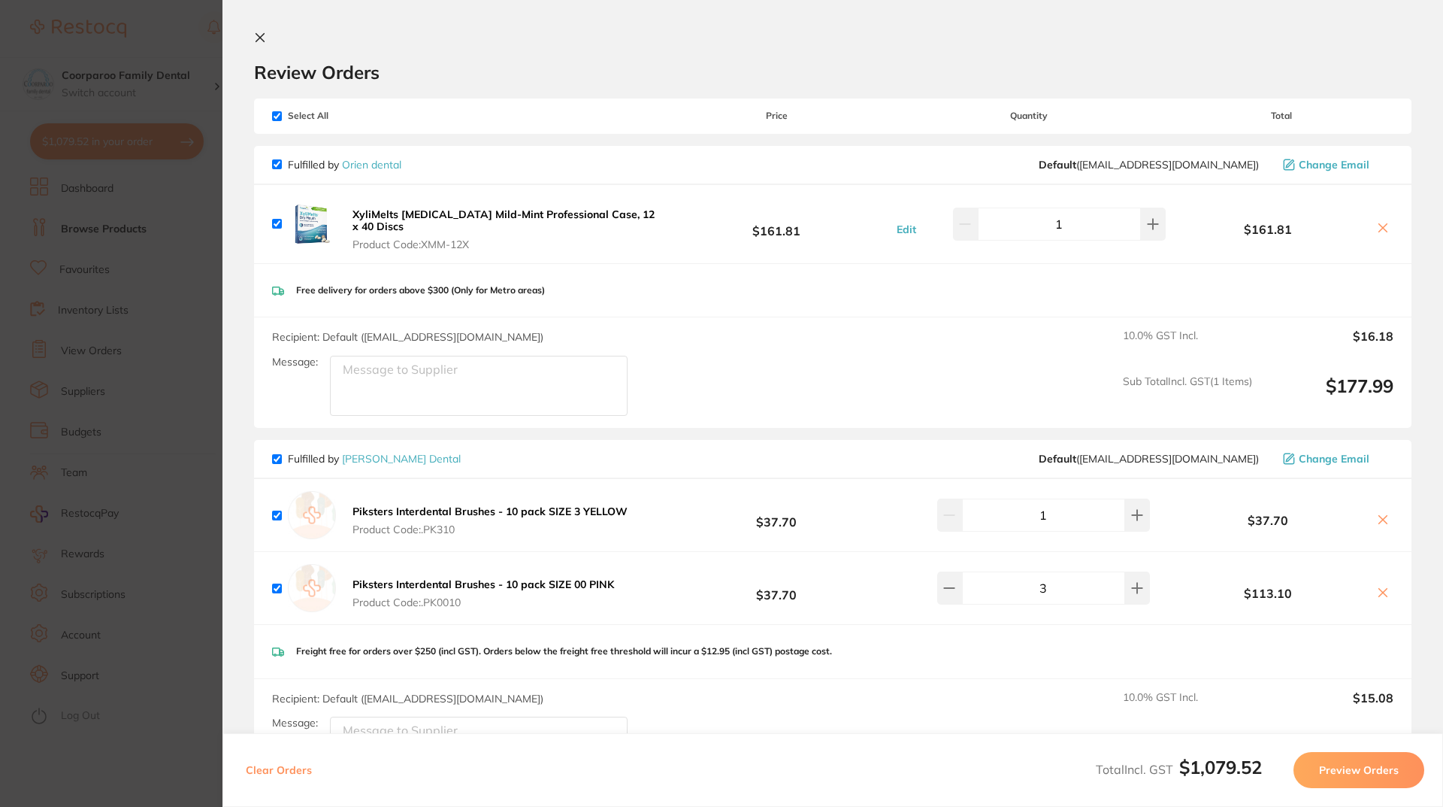
drag, startPoint x: 176, startPoint y: 517, endPoint x: 119, endPoint y: 6, distance: 514.3
click at [176, 517] on section "Update RRP Set your pre negotiated price for this item. Item Agreed RRP (excl. …" at bounding box center [721, 403] width 1443 height 807
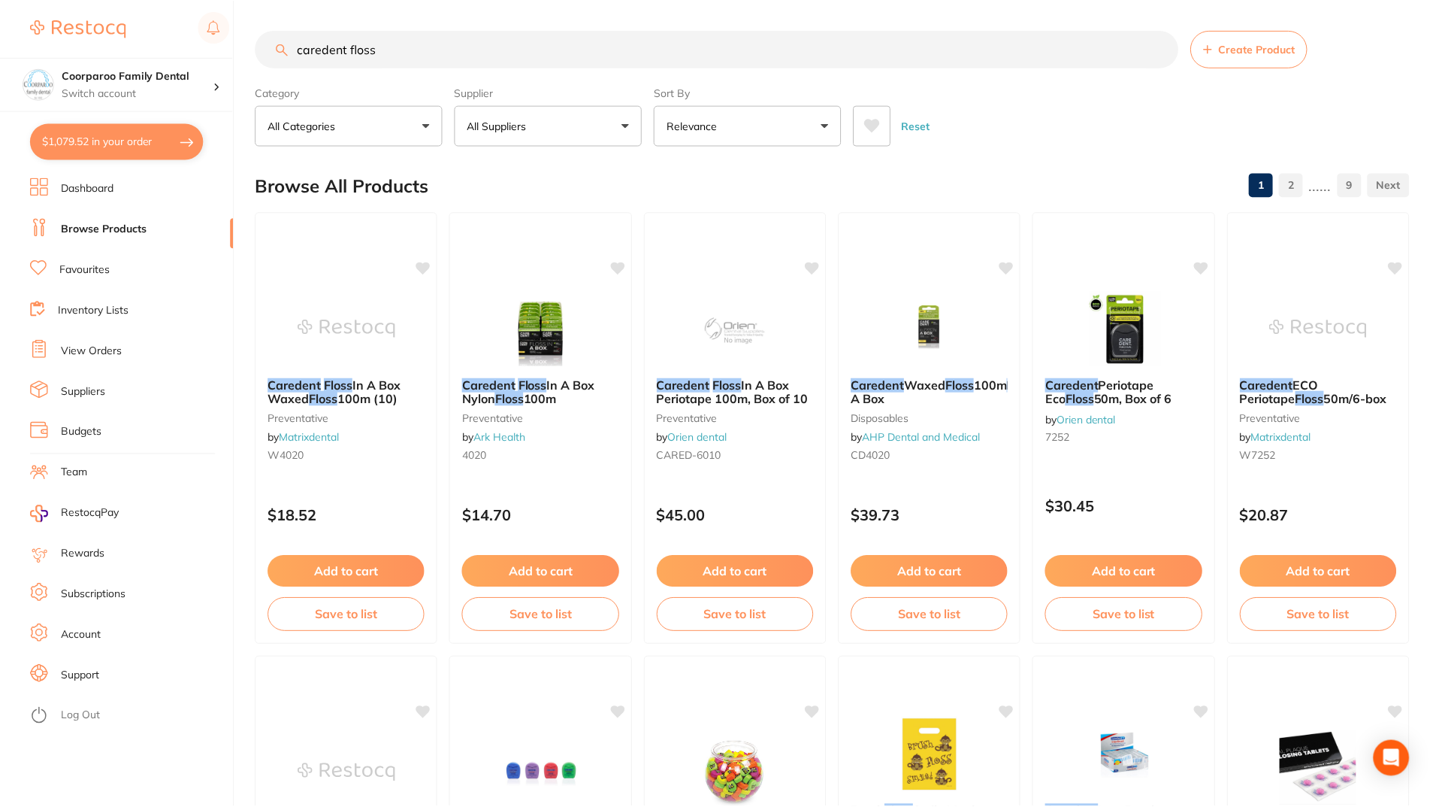
scroll to position [6, 0]
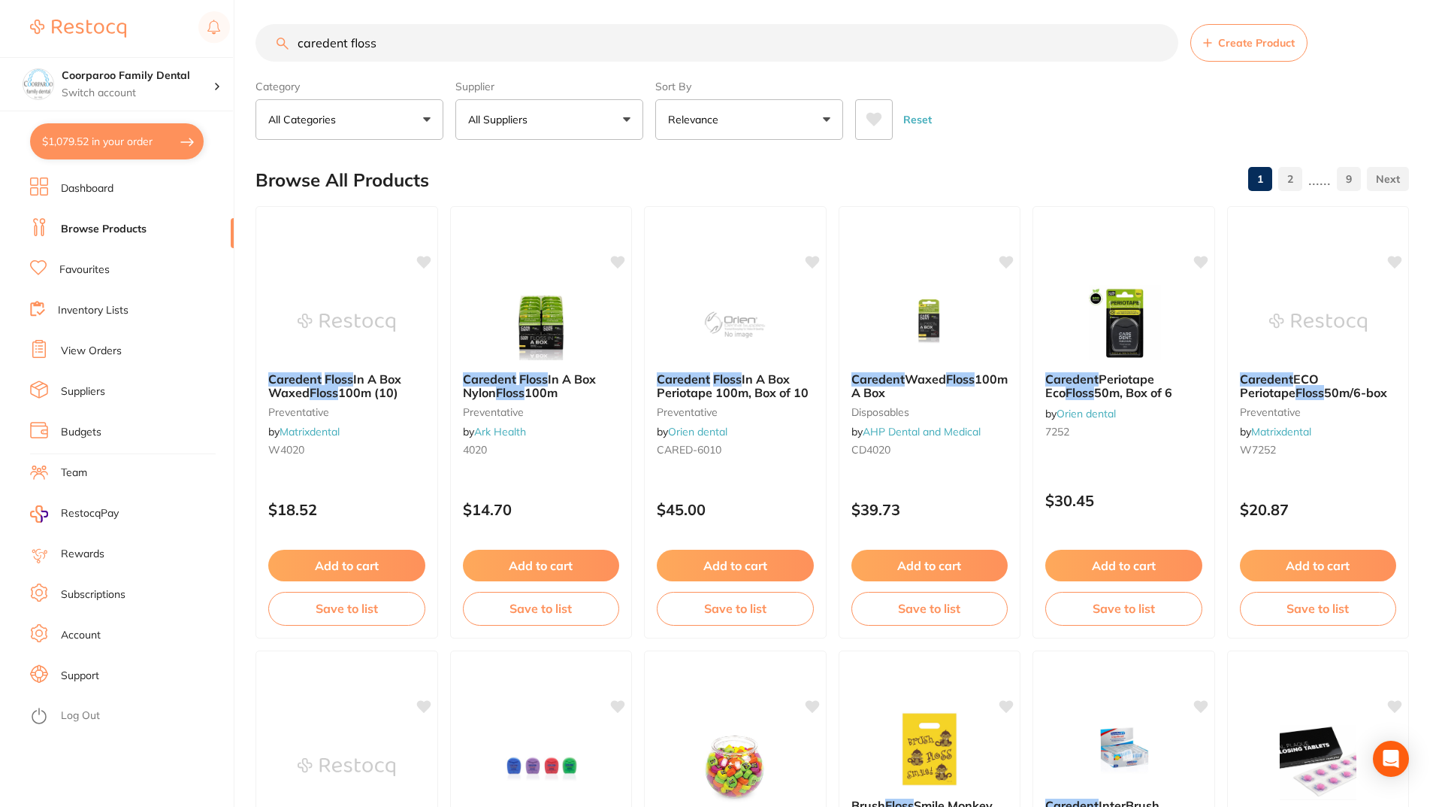
click at [143, 138] on button "$1,079.52 in your order" at bounding box center [117, 141] width 174 height 36
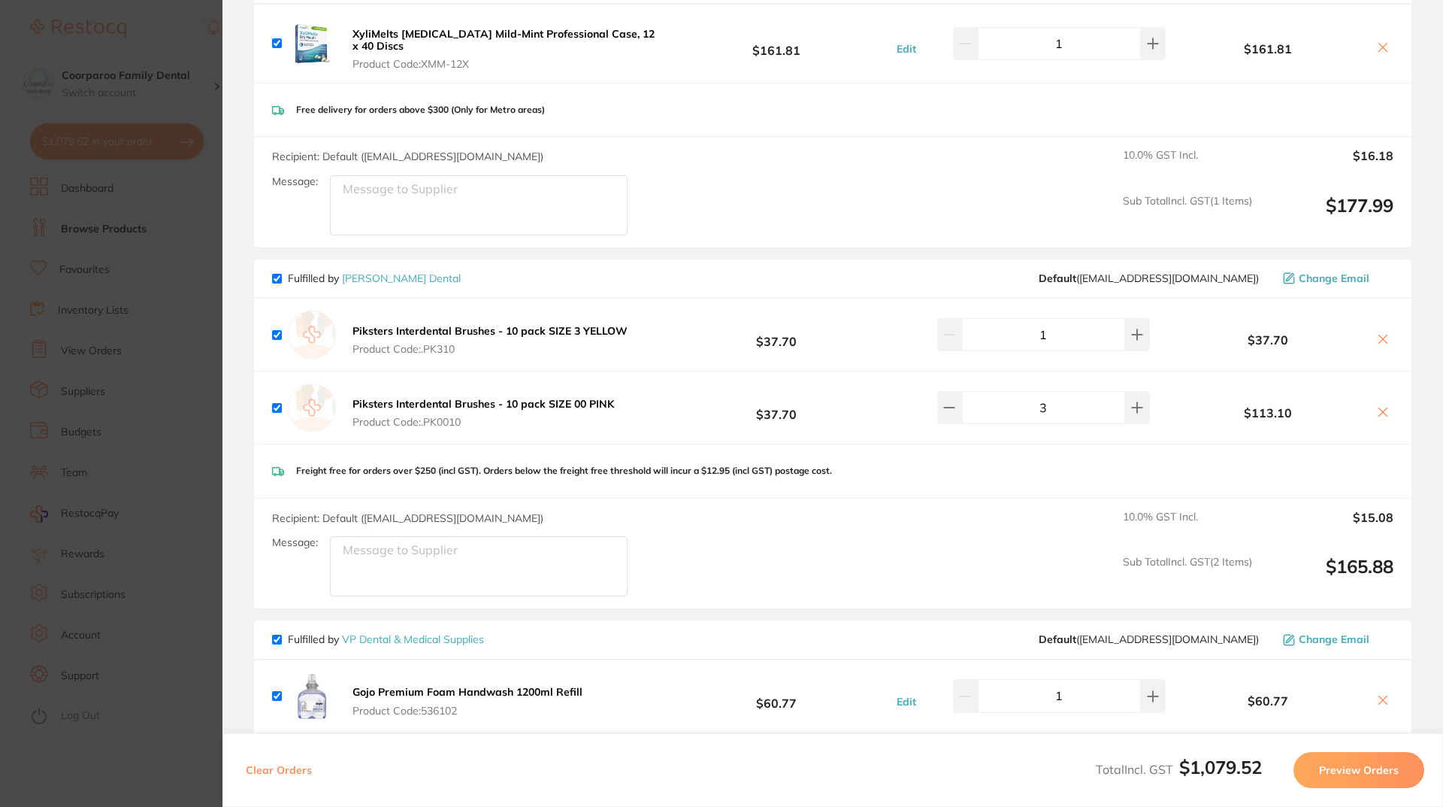
scroll to position [0, 0]
